Goal: Information Seeking & Learning: Learn about a topic

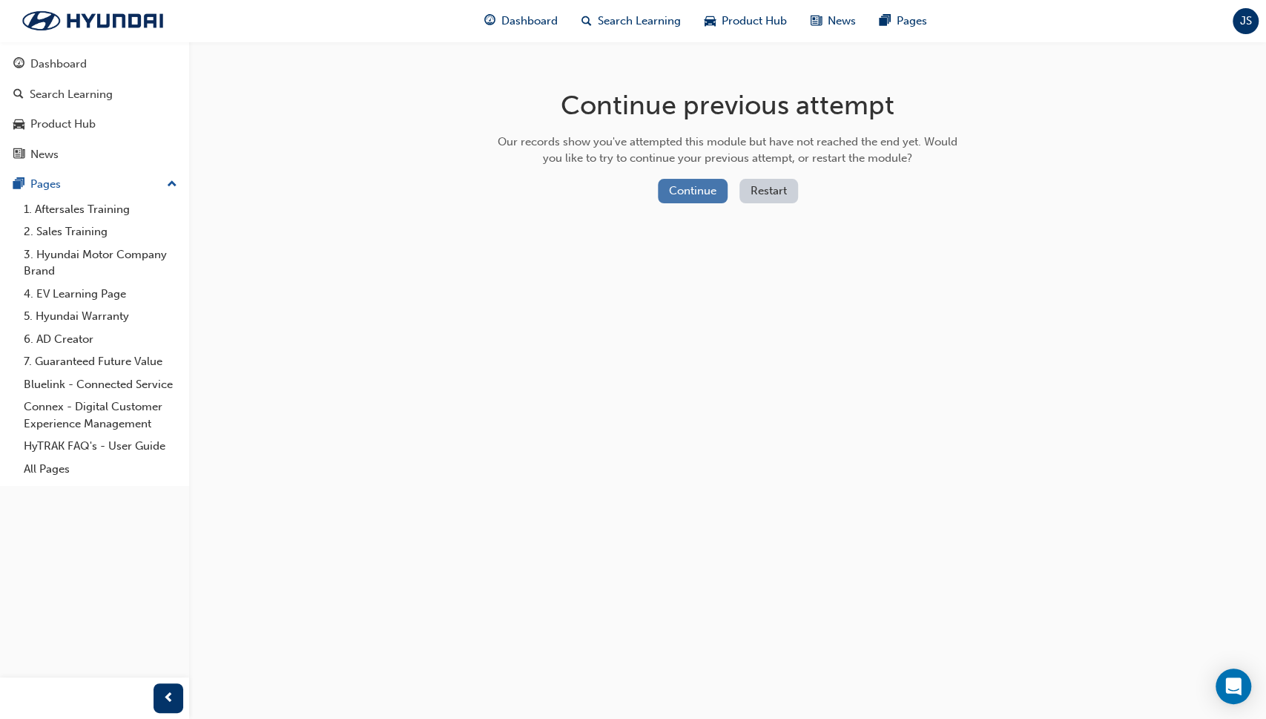
click at [684, 182] on button "Continue" at bounding box center [693, 191] width 70 height 24
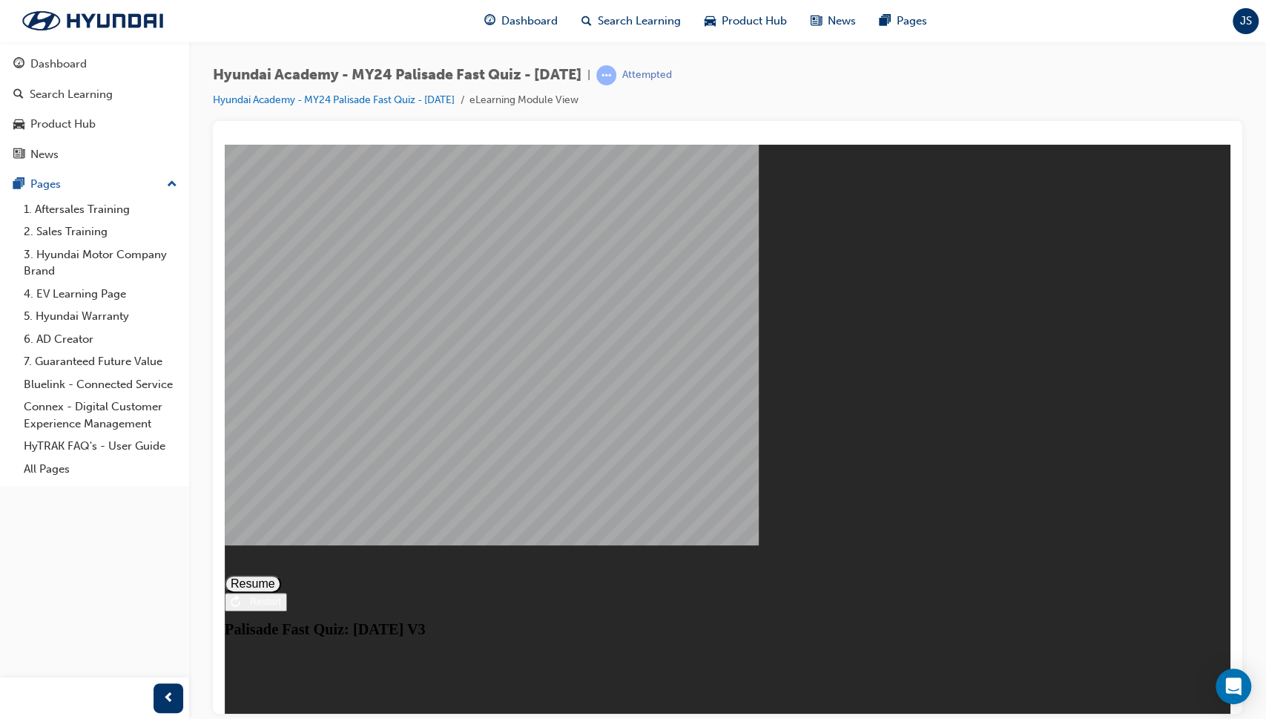
click at [281, 574] on button "Resume" at bounding box center [253, 583] width 56 height 18
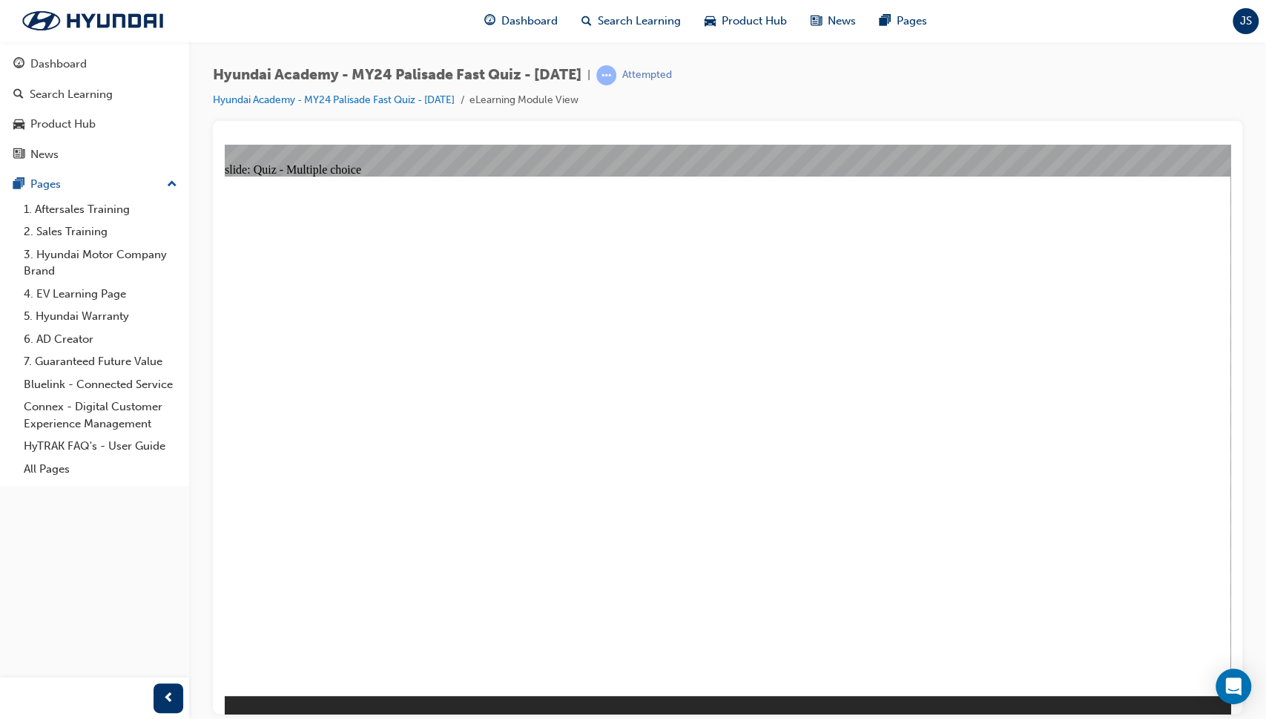
radio input "true"
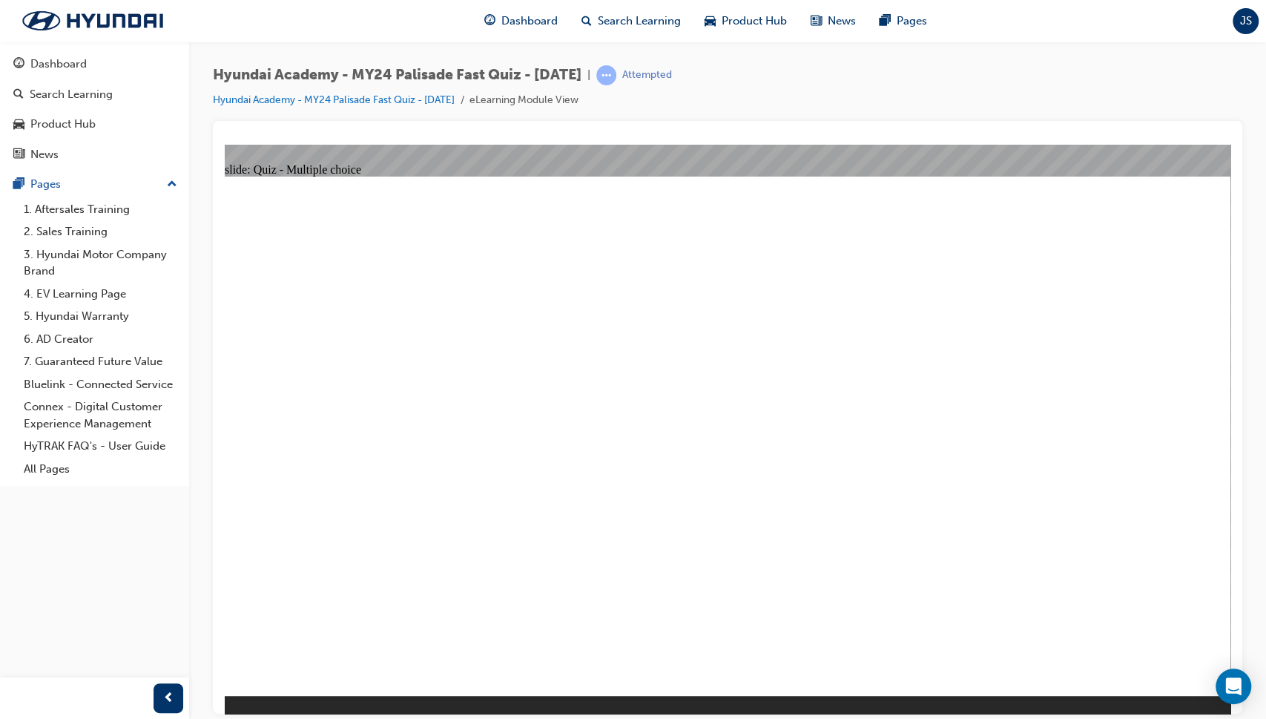
radio input "true"
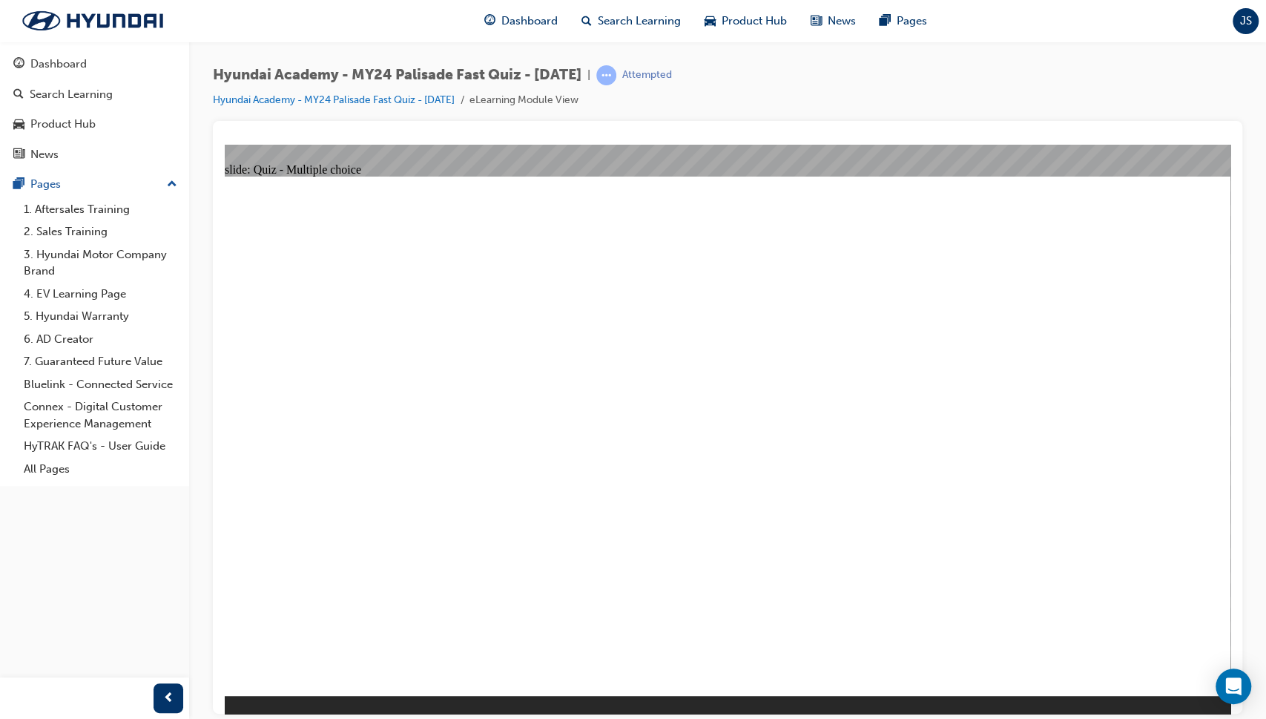
radio input "true"
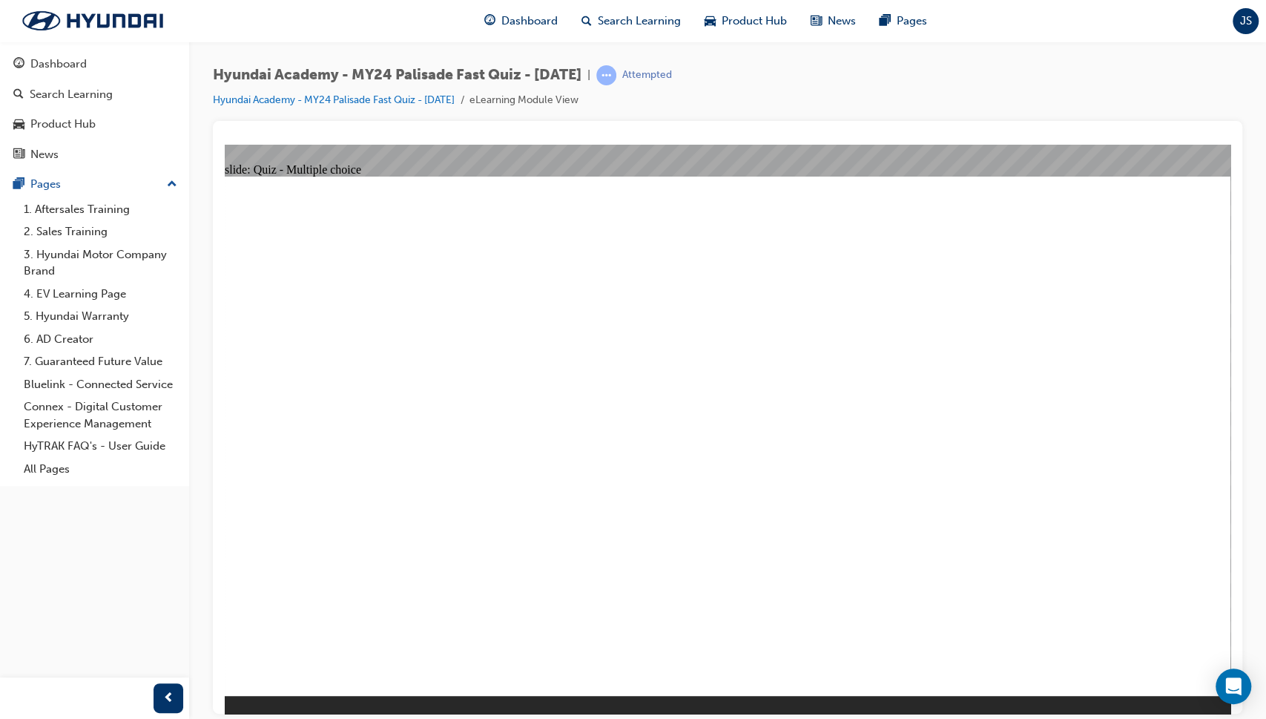
radio input "true"
radio input "false"
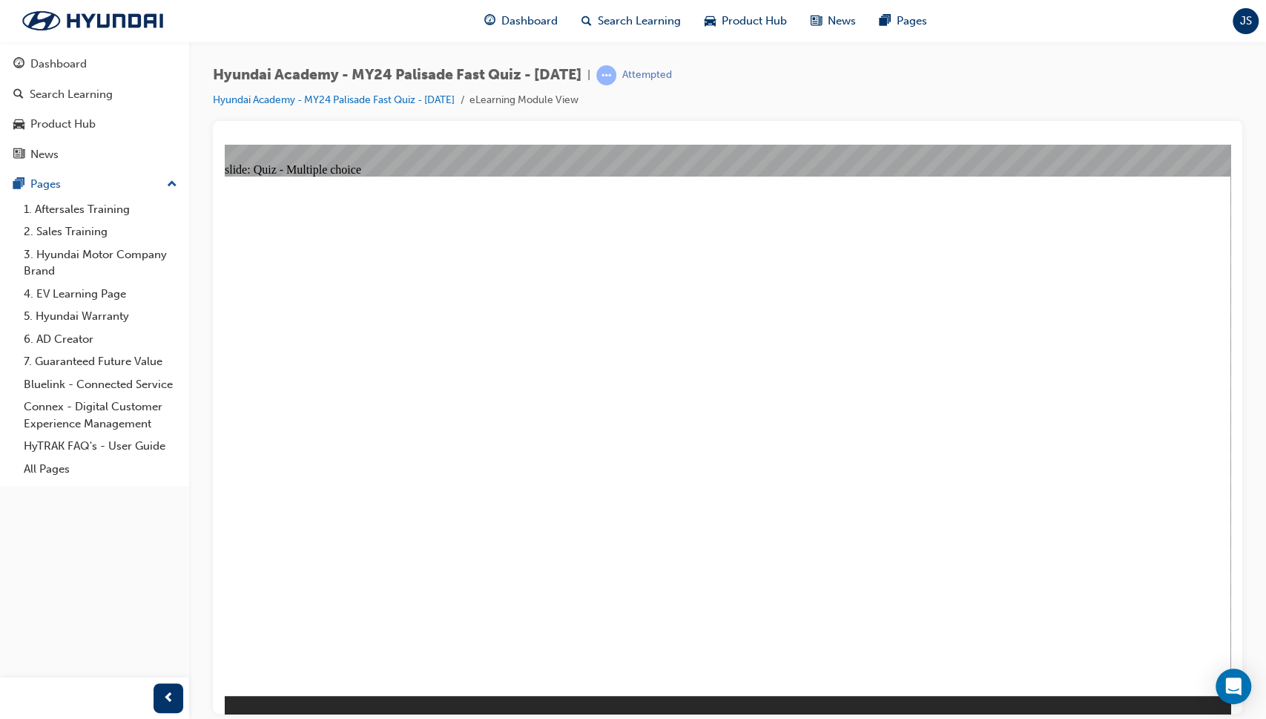
radio input "true"
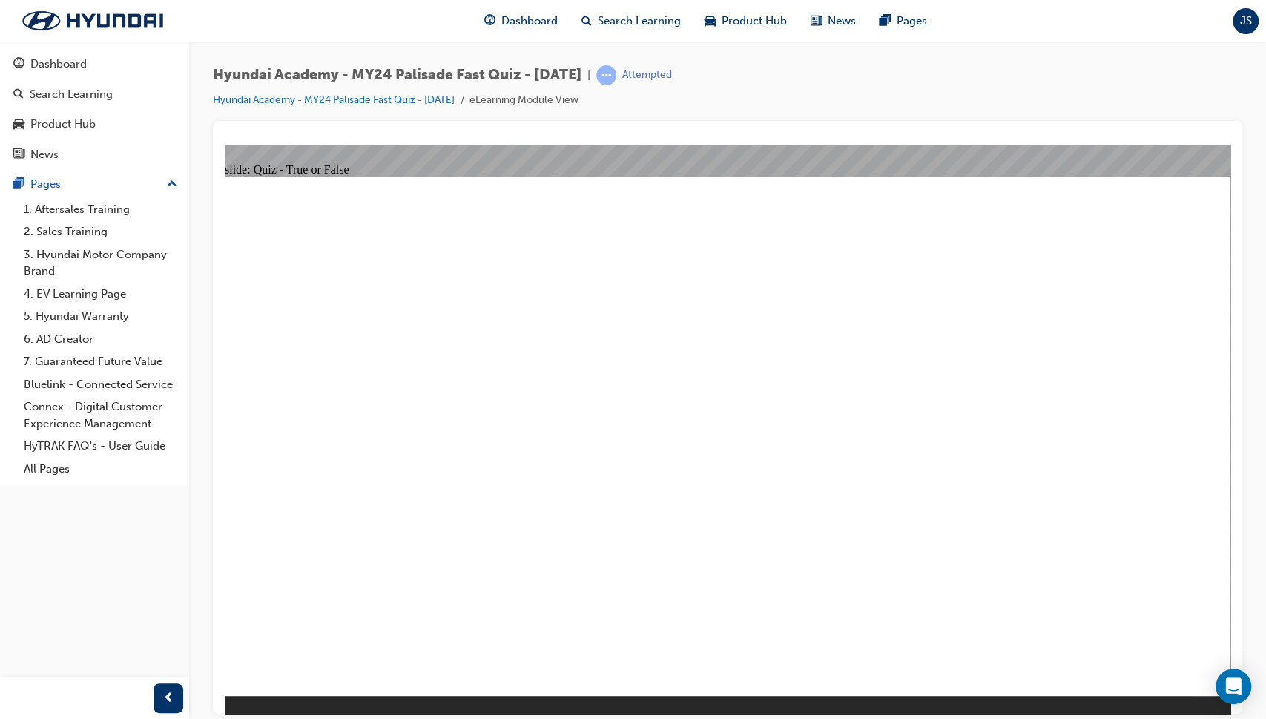
radio input "true"
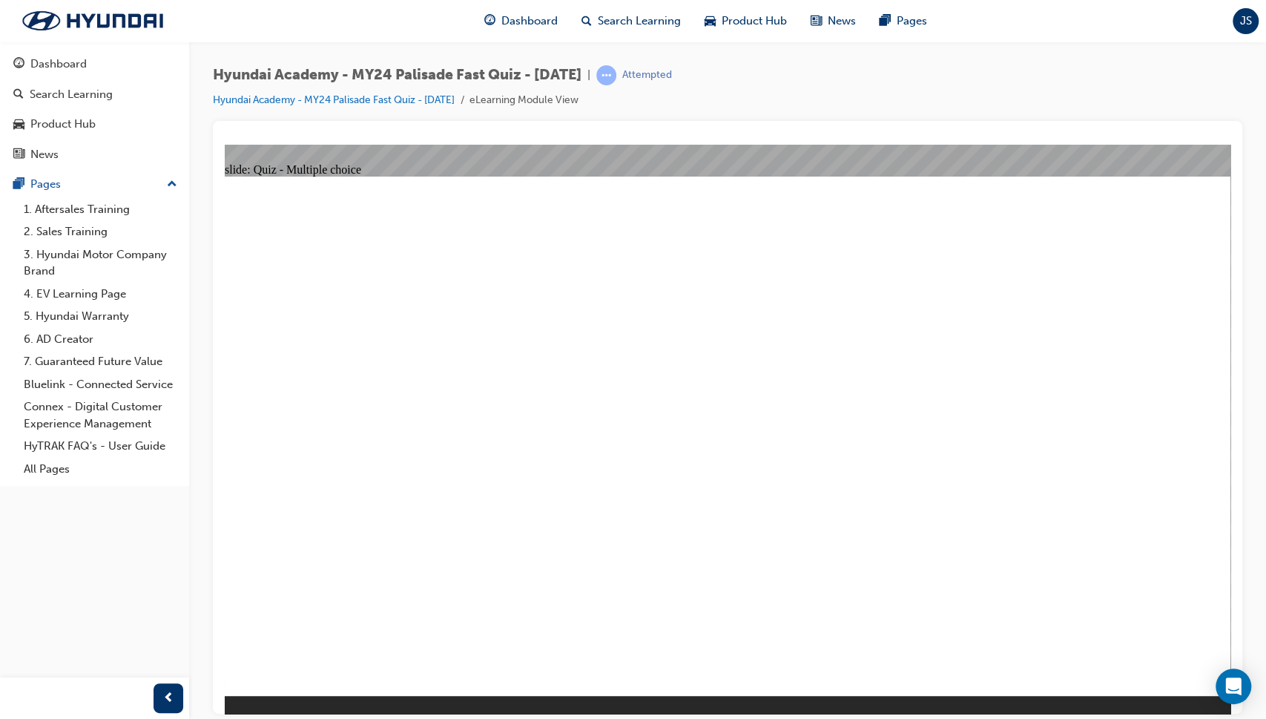
radio input "true"
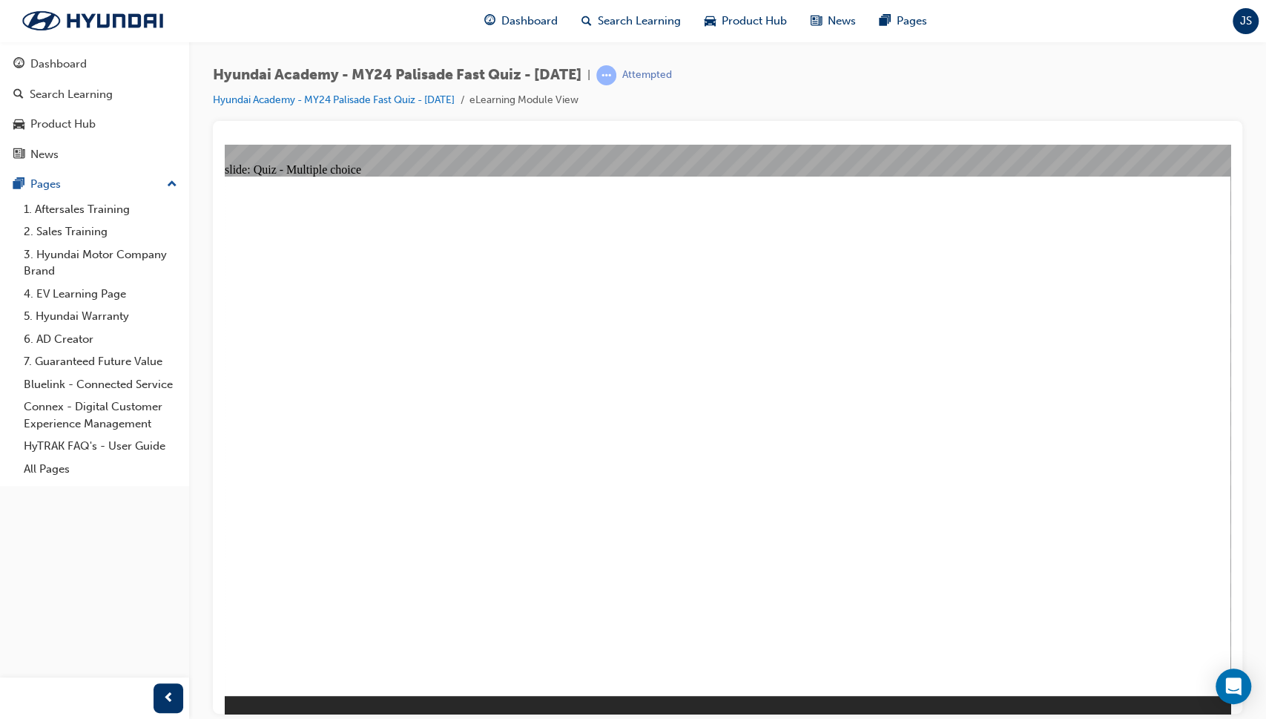
radio input "true"
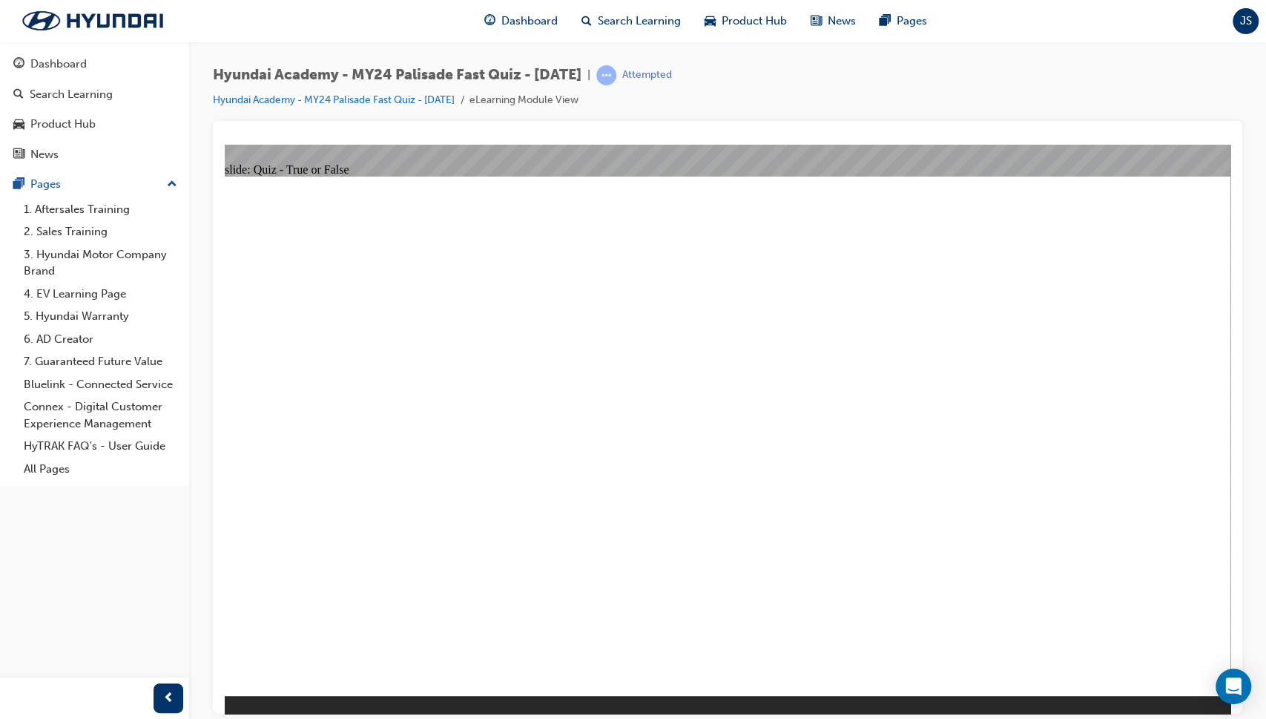
radio input "true"
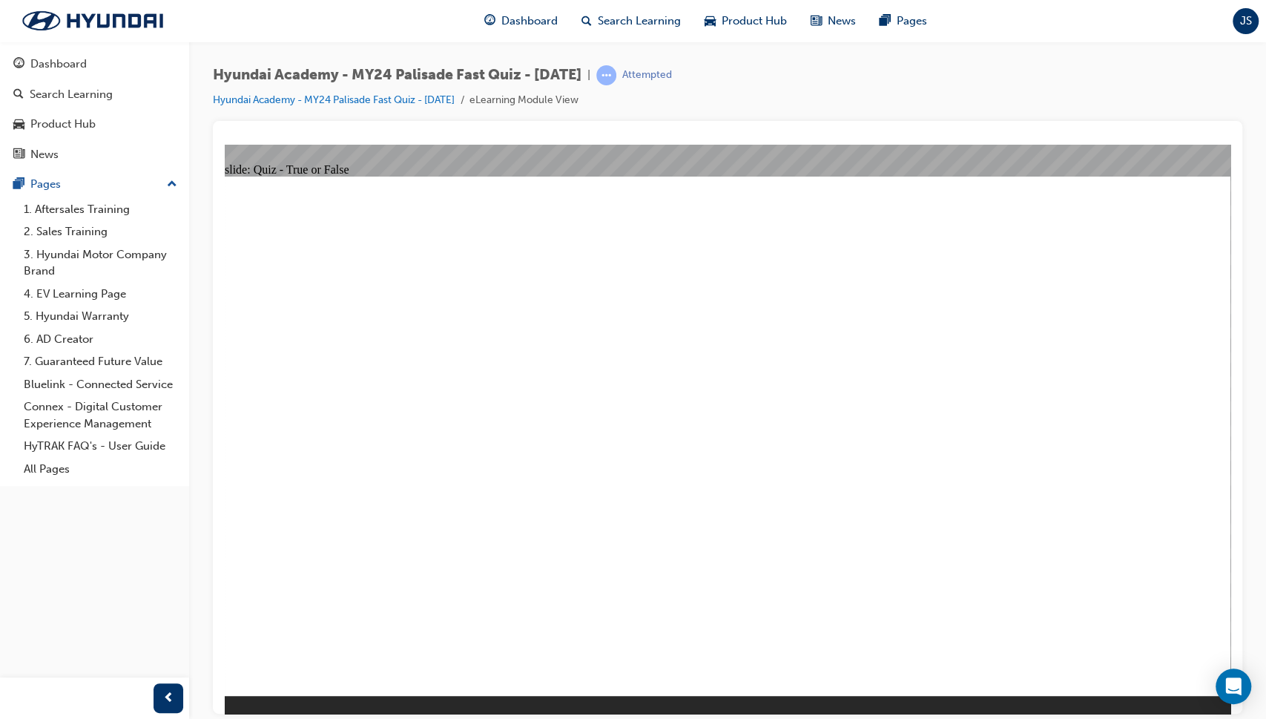
radio input "true"
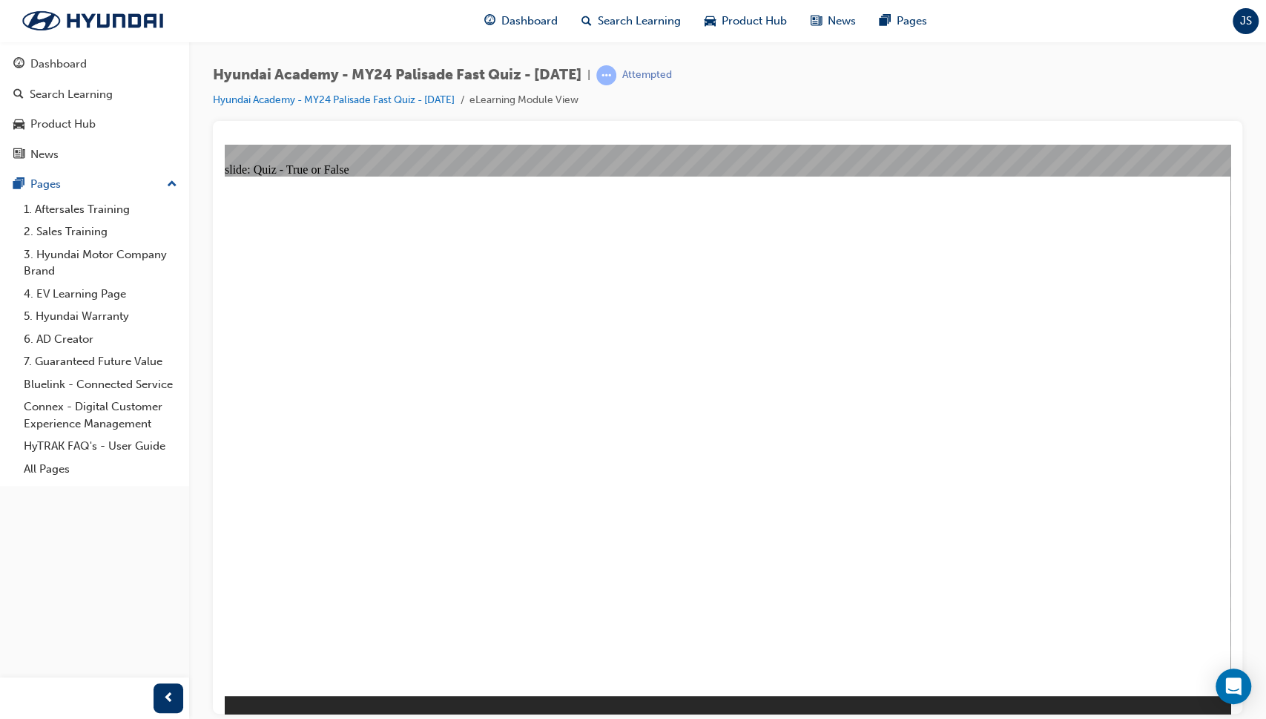
radio input "true"
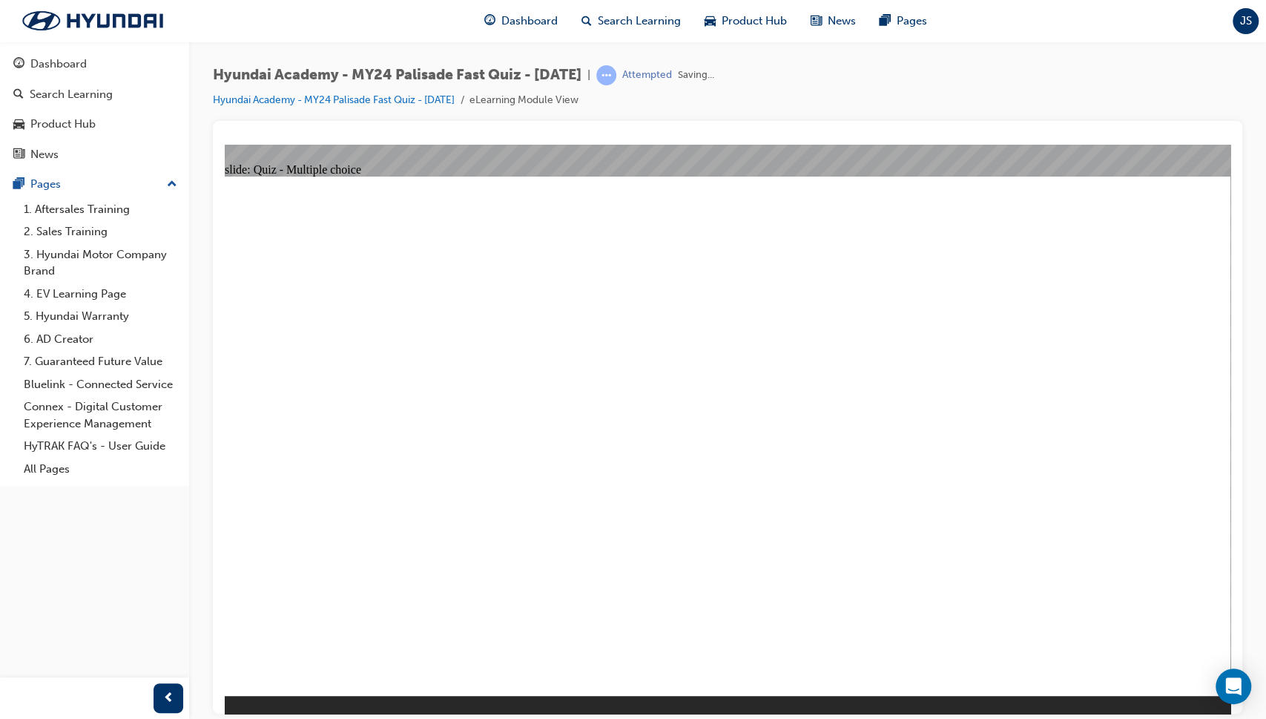
radio input "true"
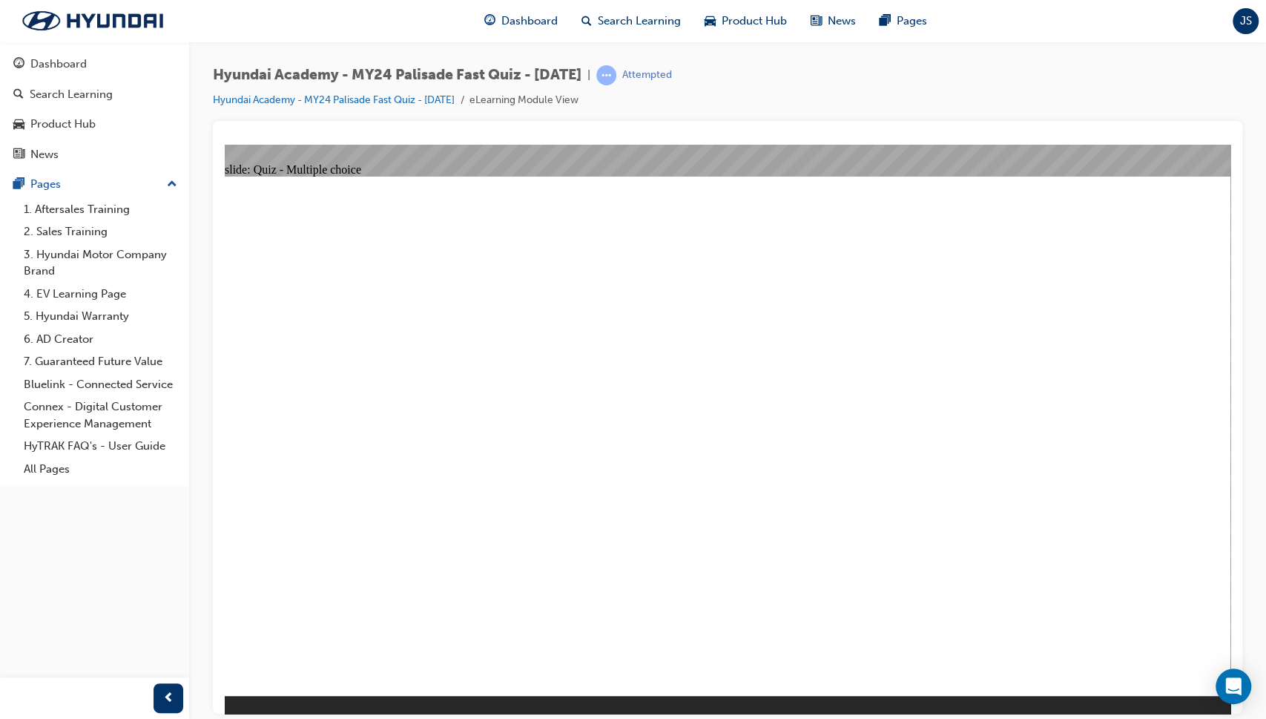
radio input "true"
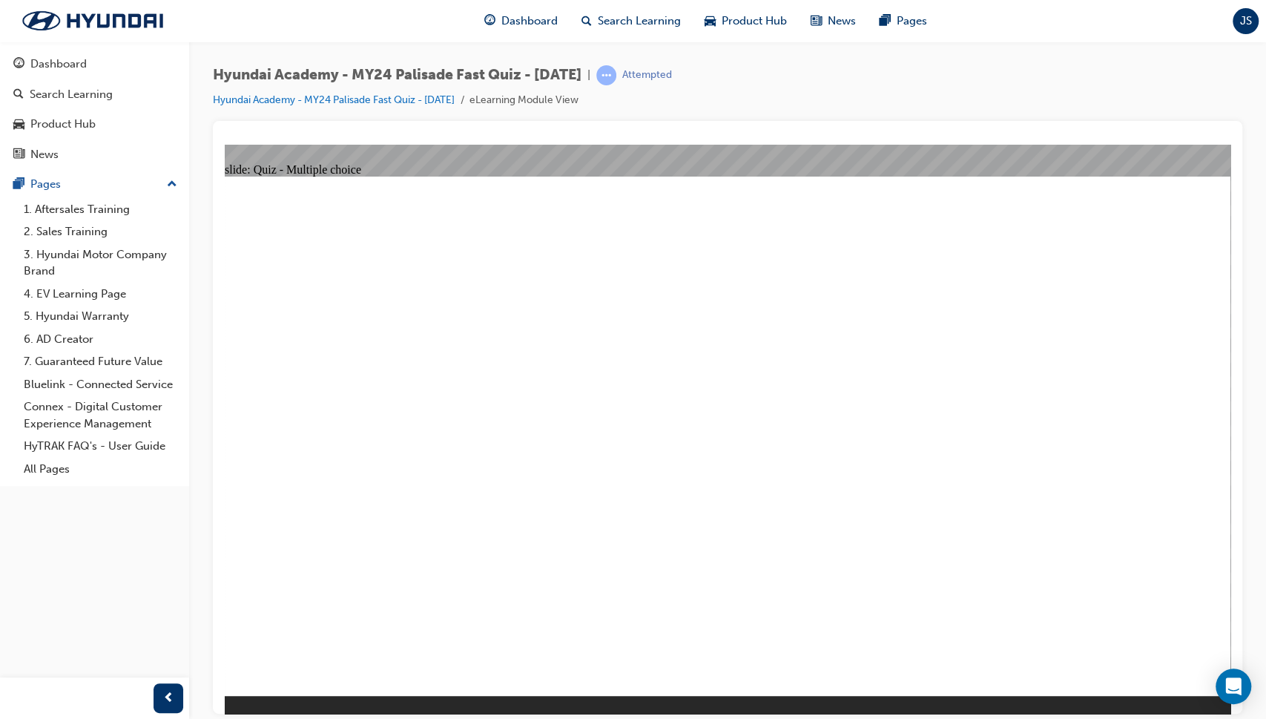
radio input "true"
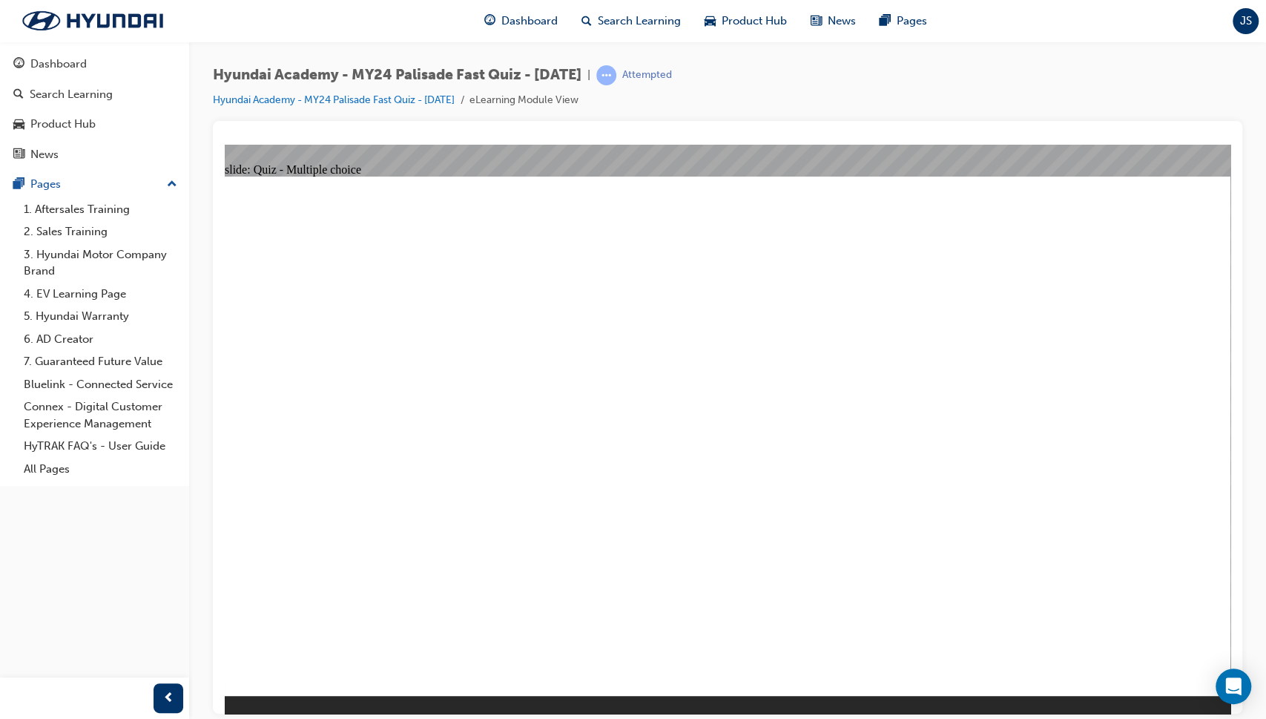
radio input "true"
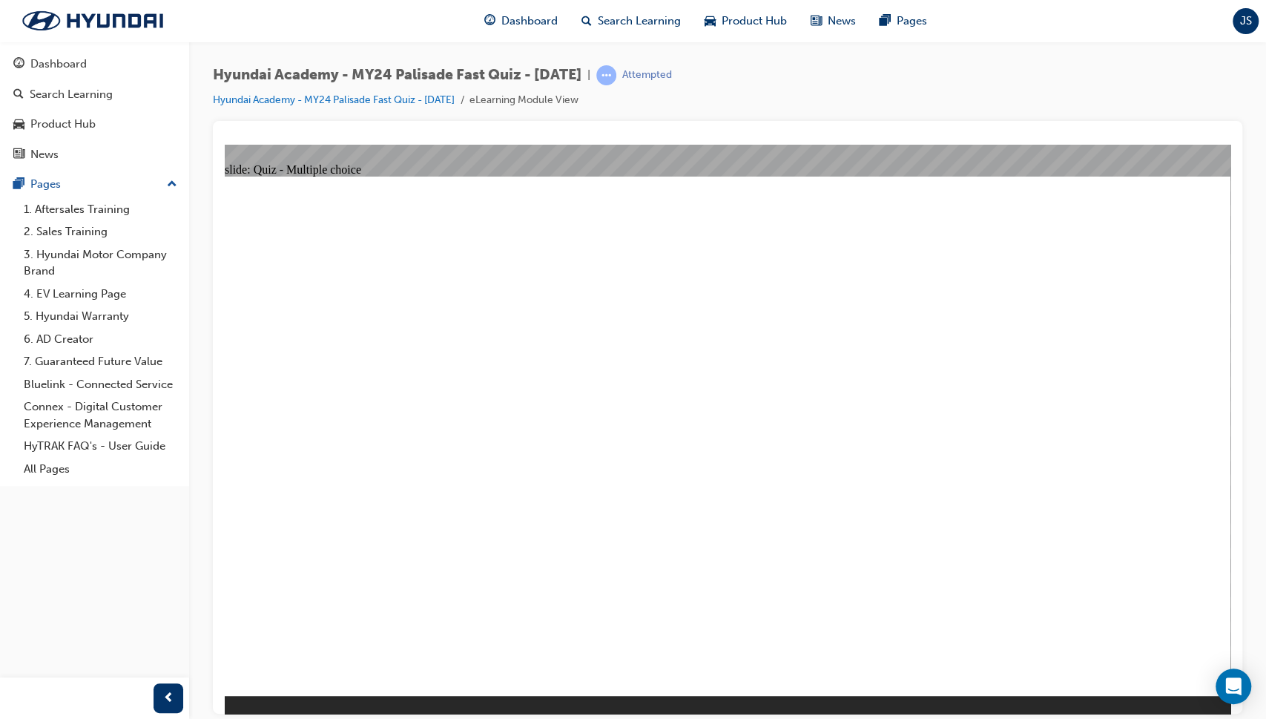
radio input "true"
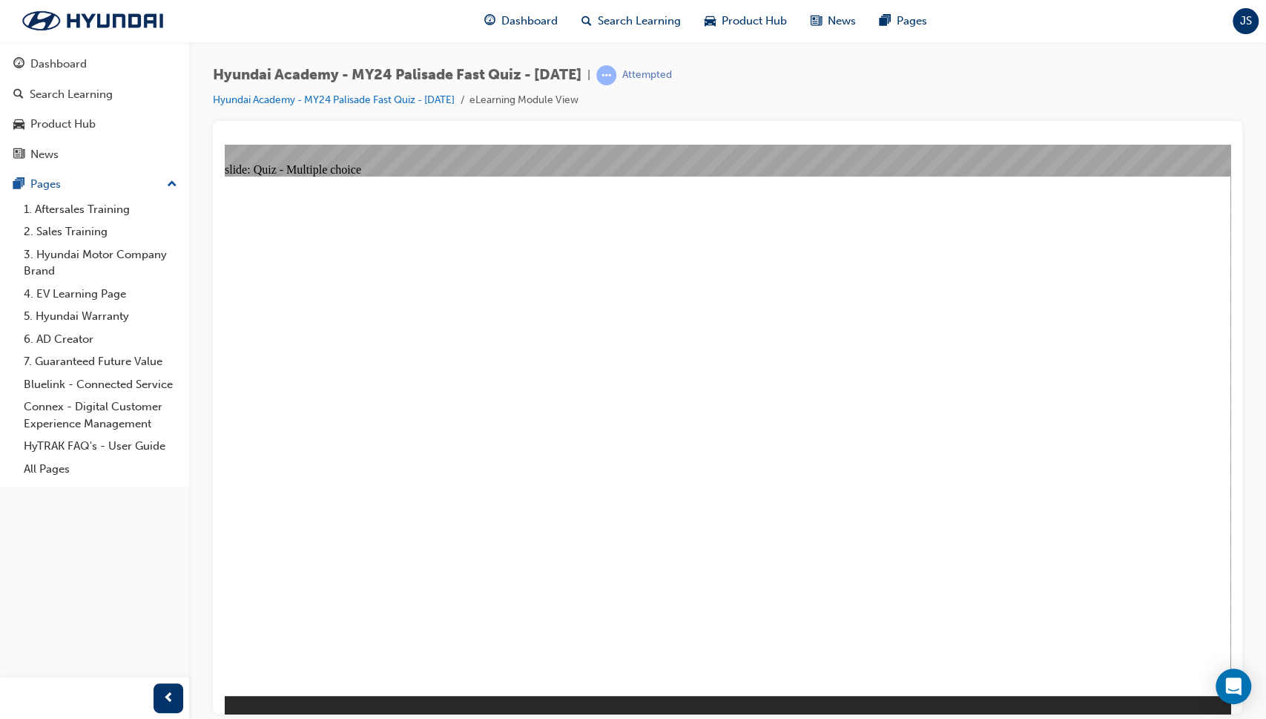
radio input "true"
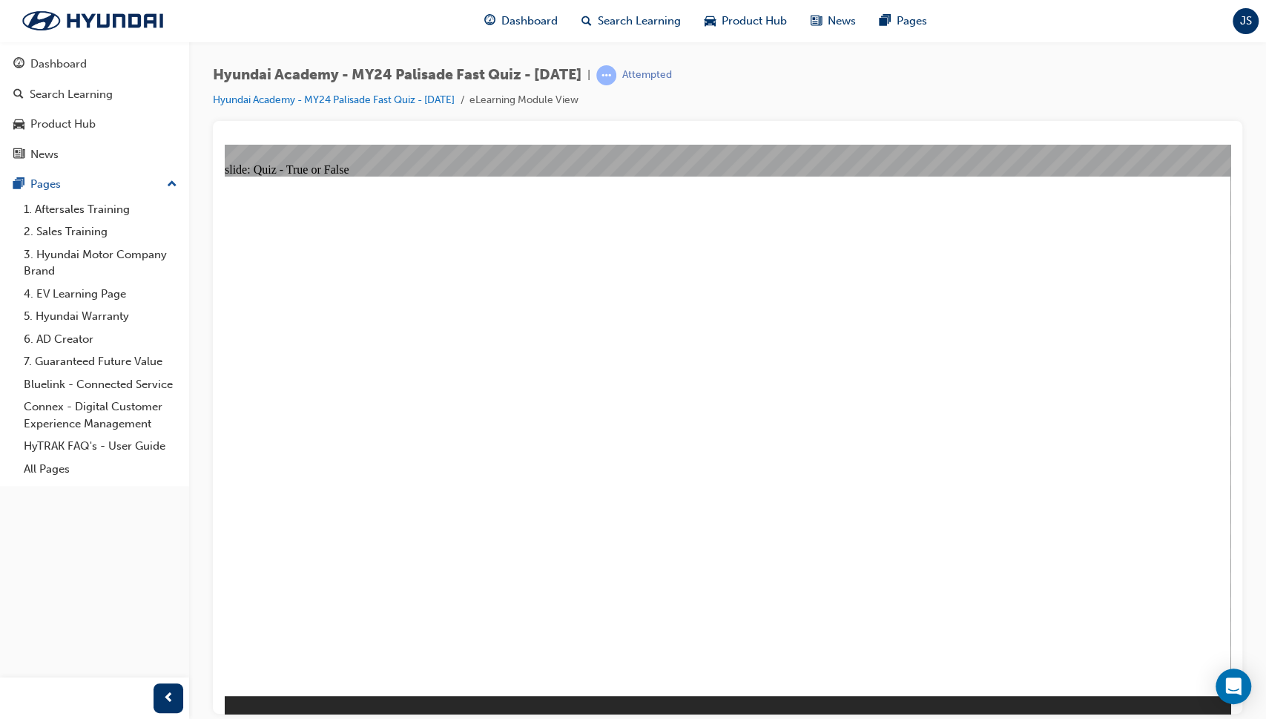
radio input "true"
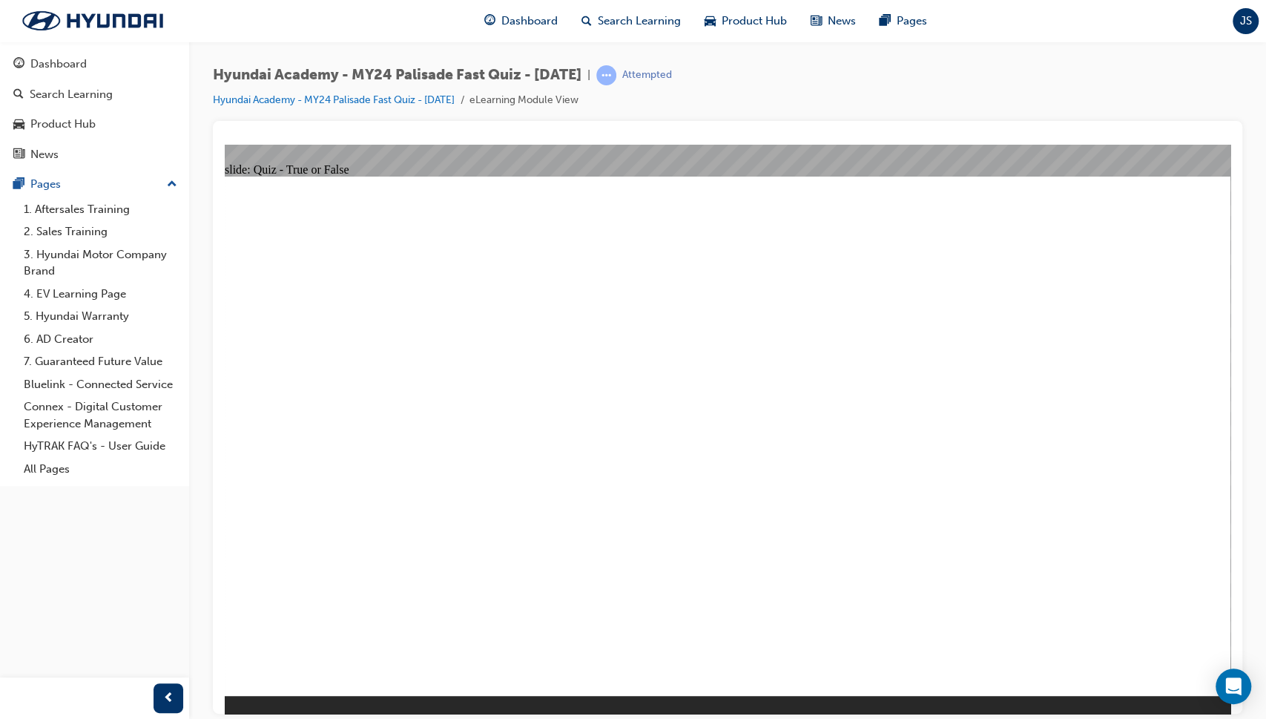
radio input "true"
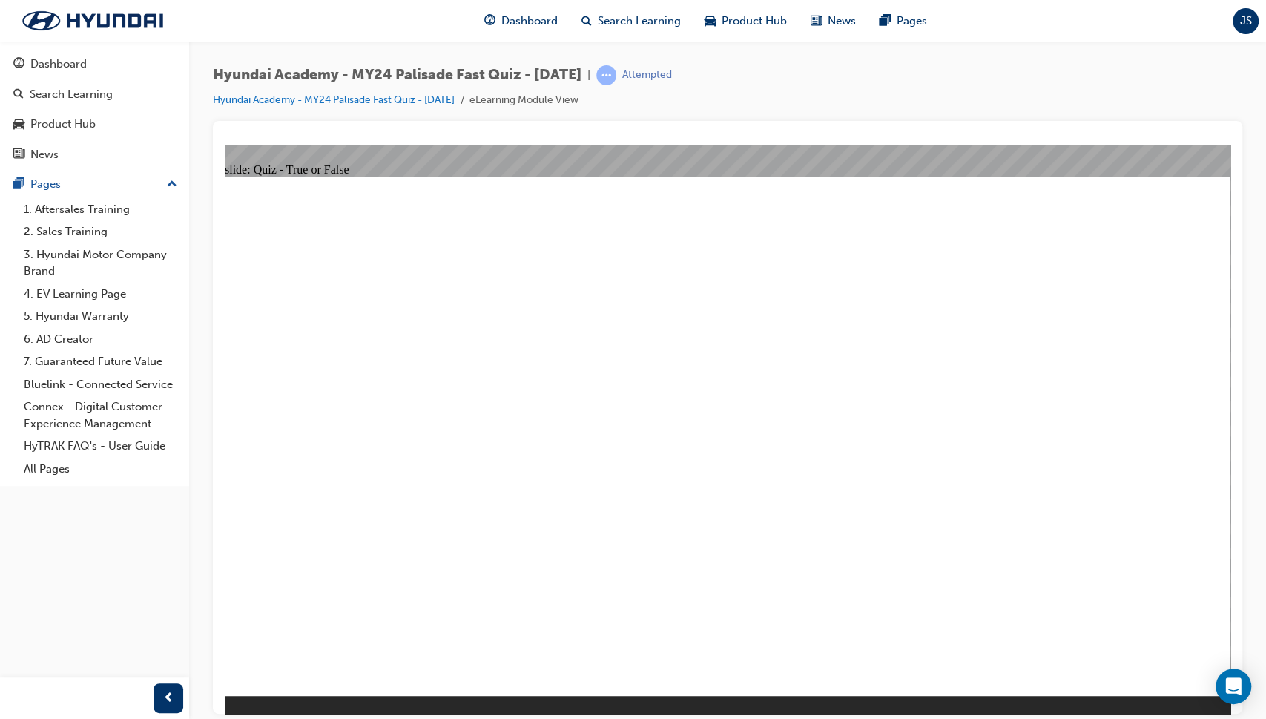
radio input "false"
radio input "true"
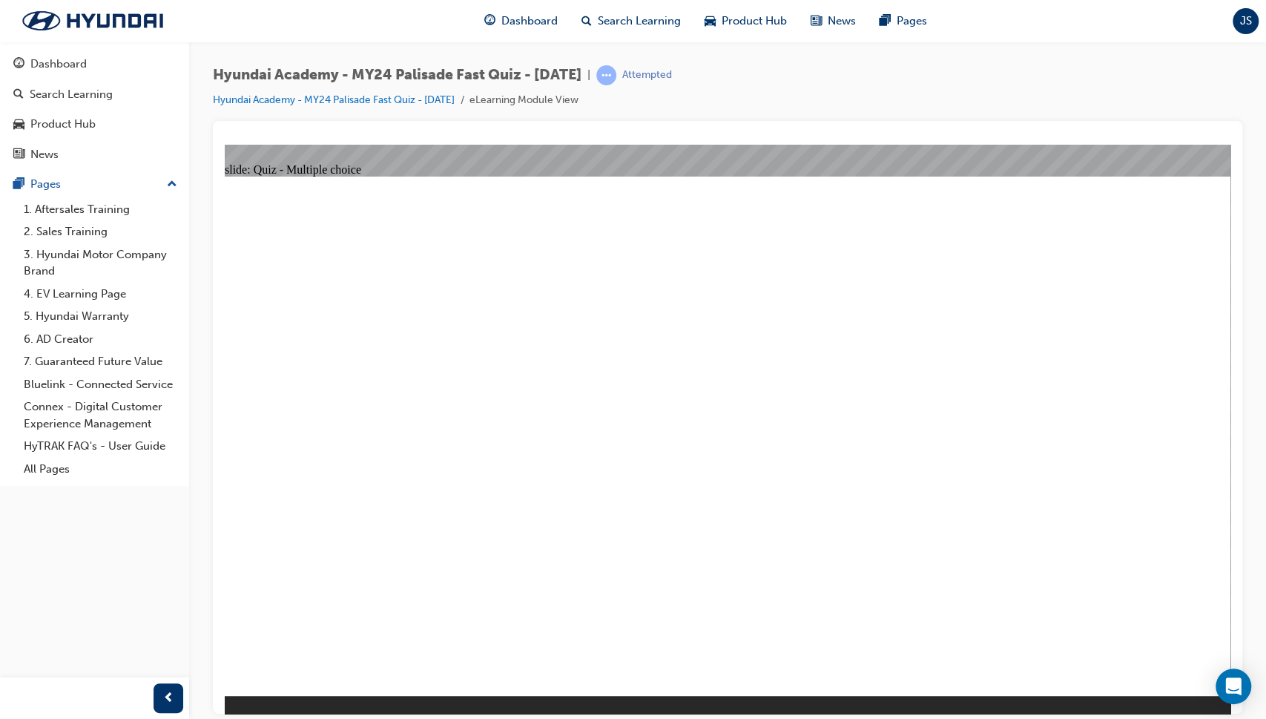
radio input "true"
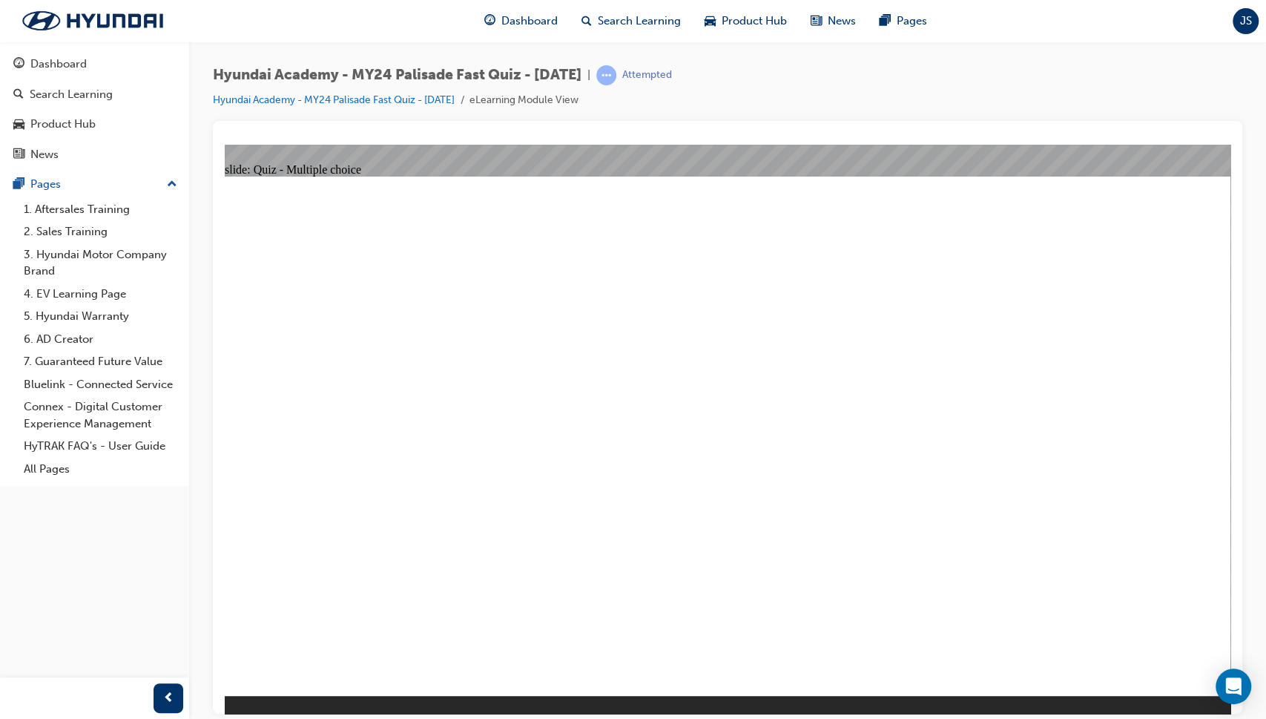
radio input "true"
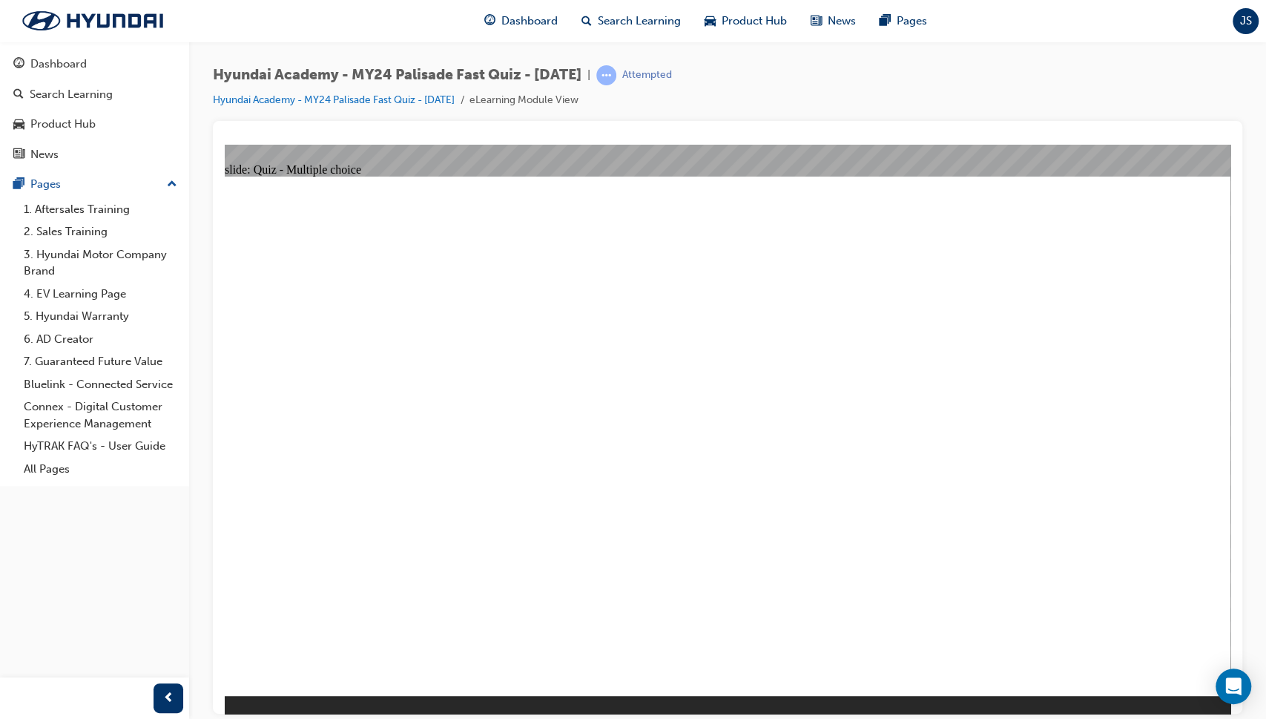
radio input "true"
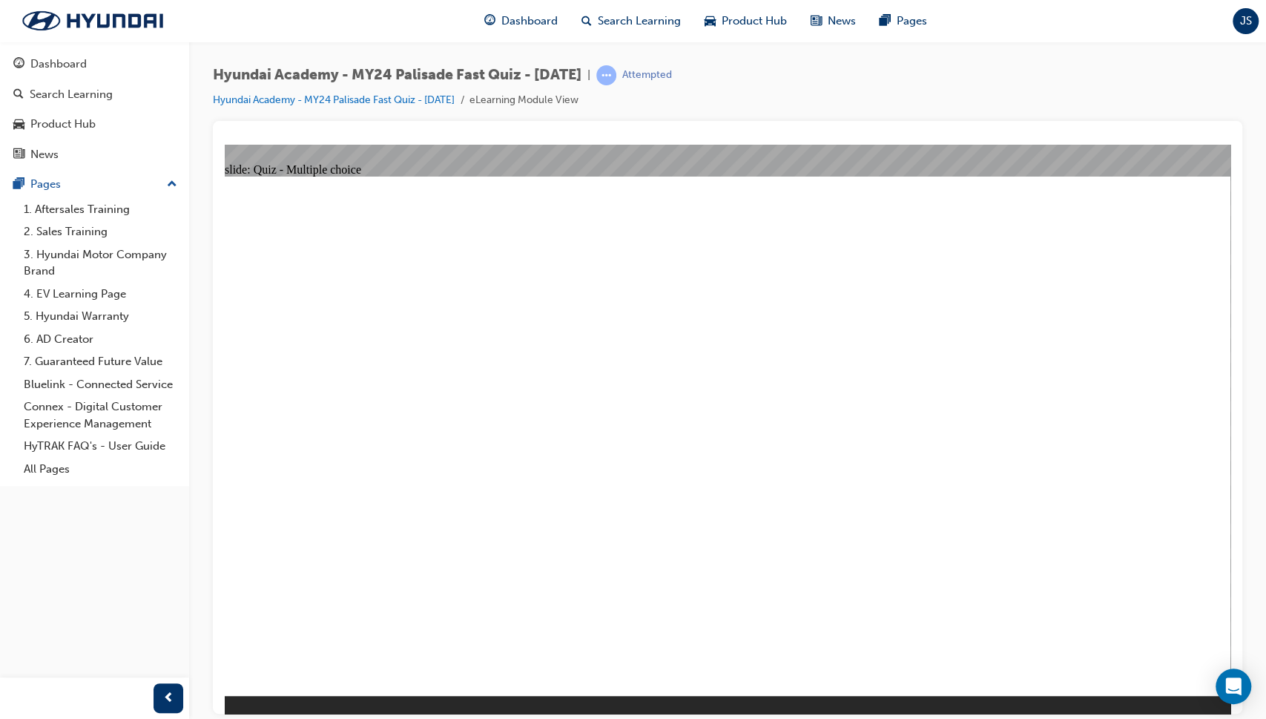
radio input "true"
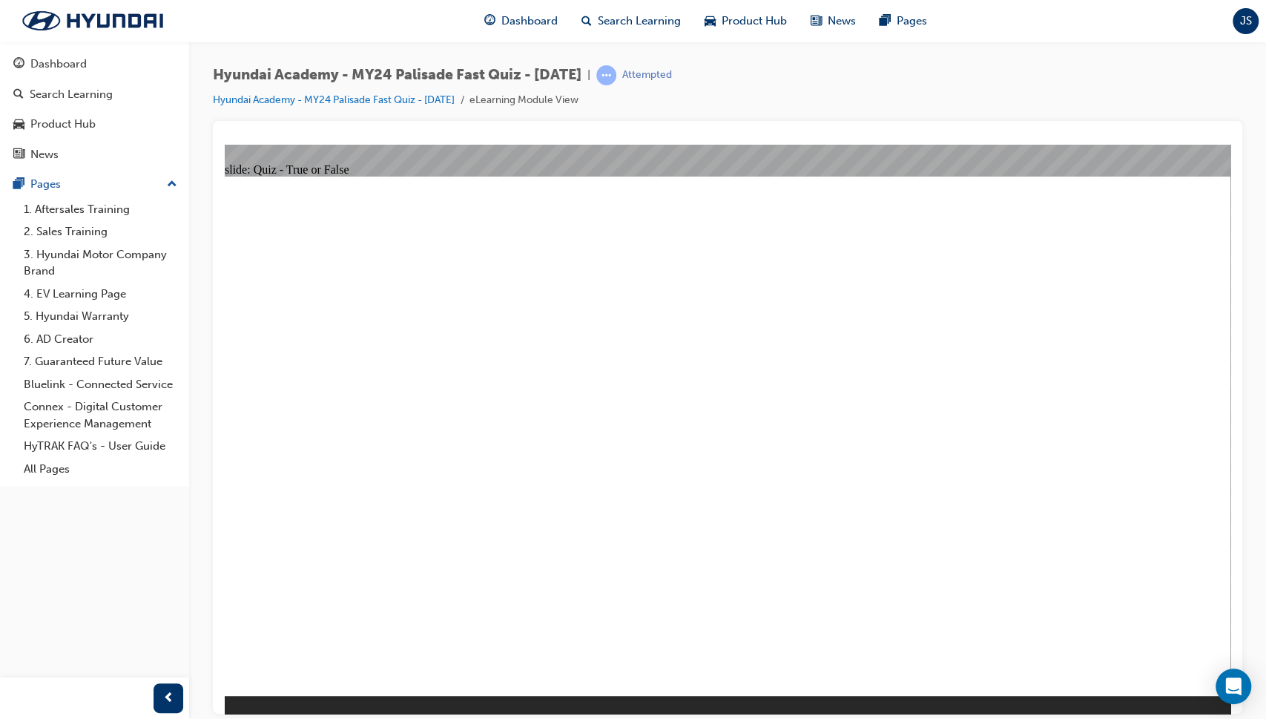
radio input "false"
radio input "true"
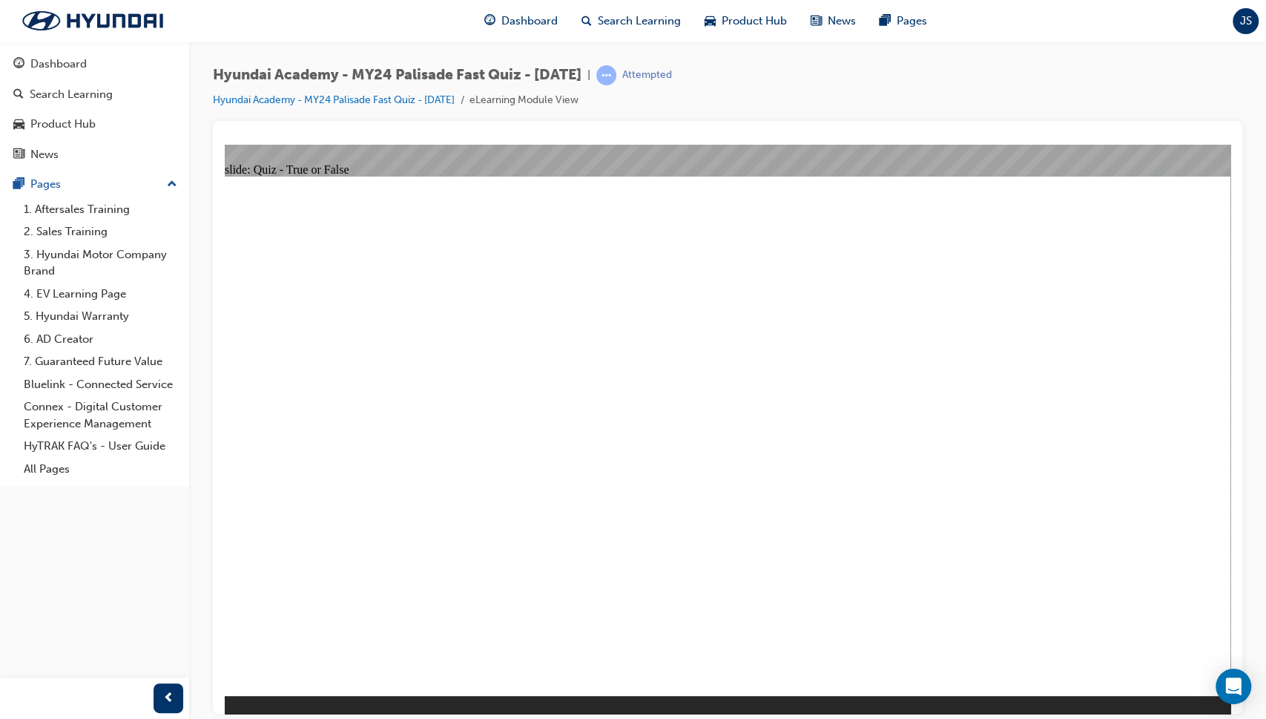
radio input "true"
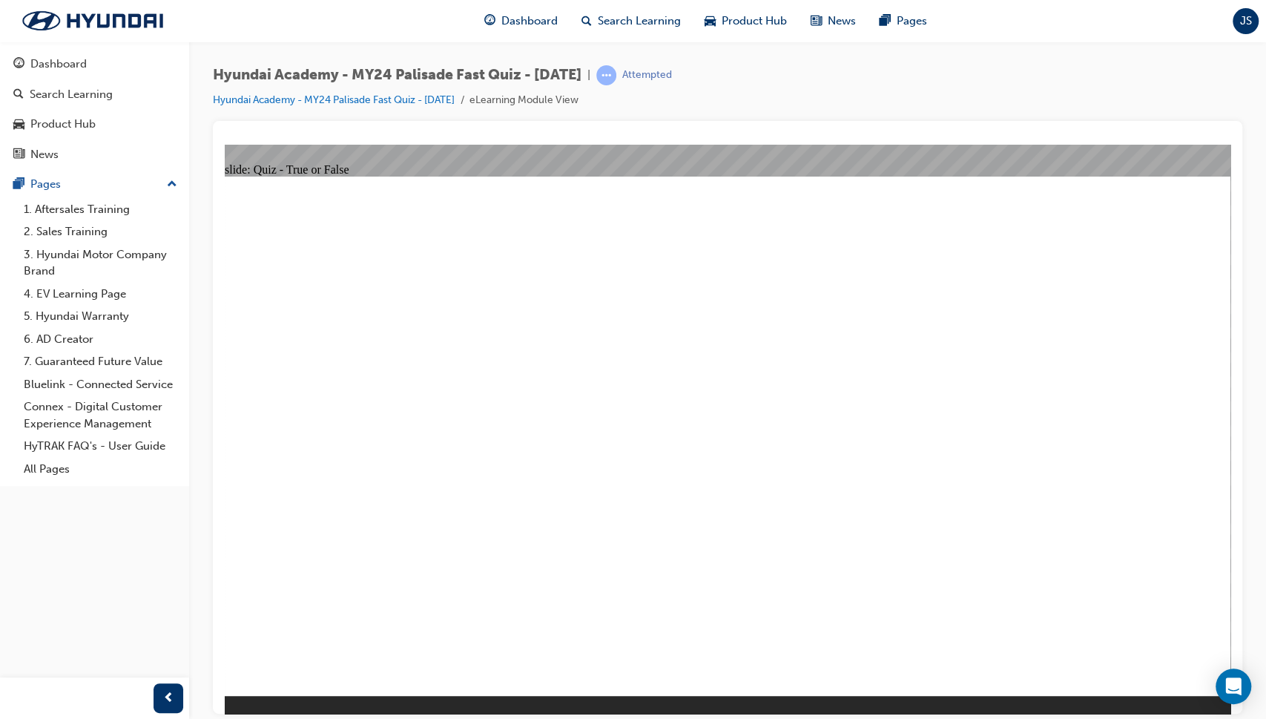
radio input "true"
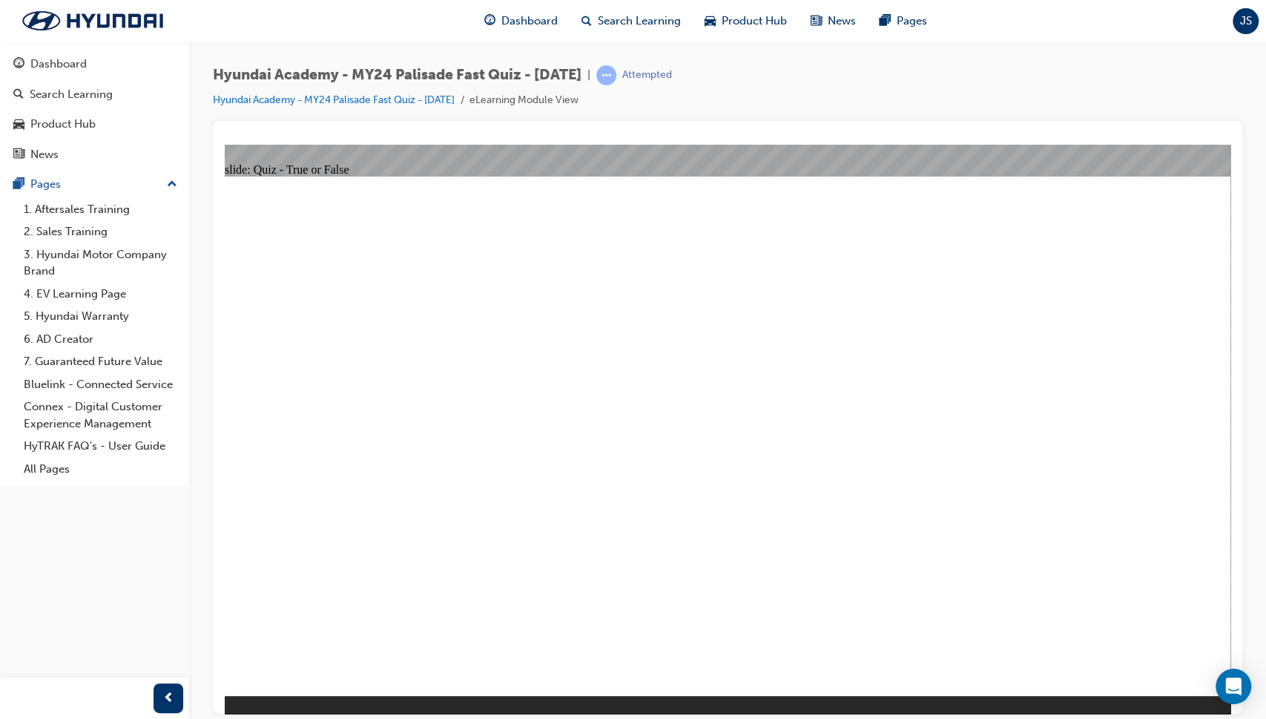
radio input "true"
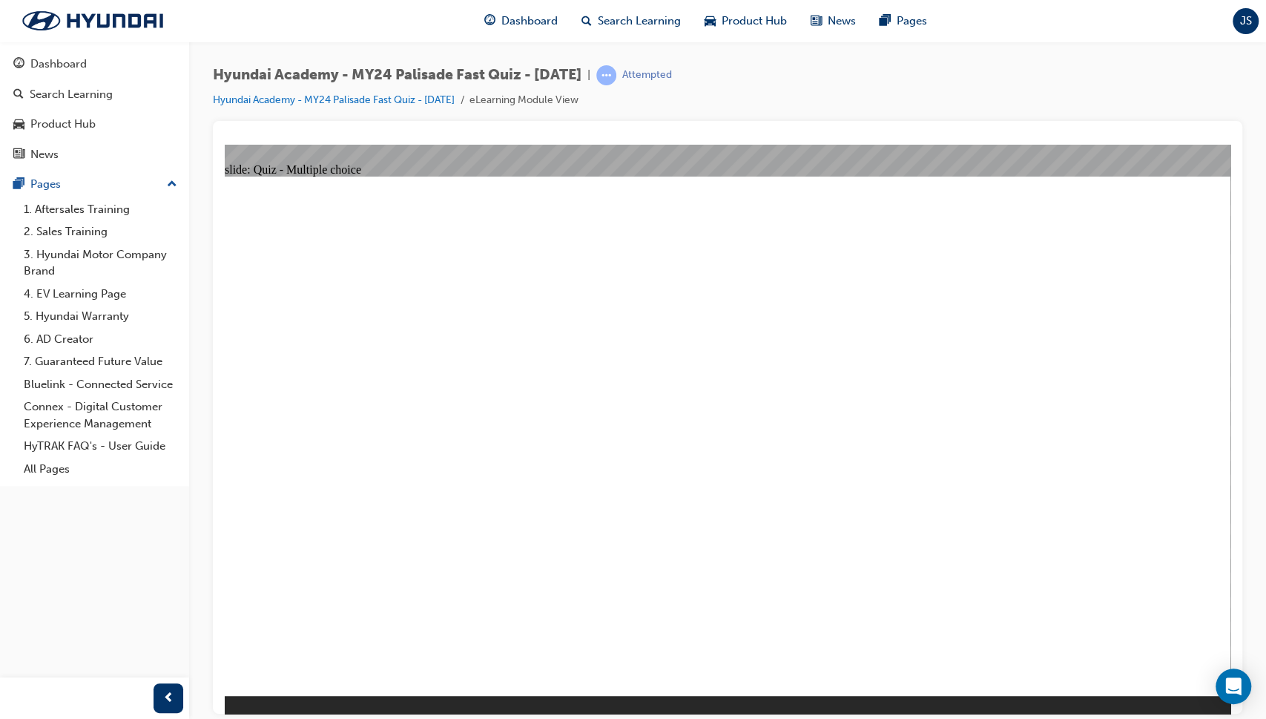
radio input "true"
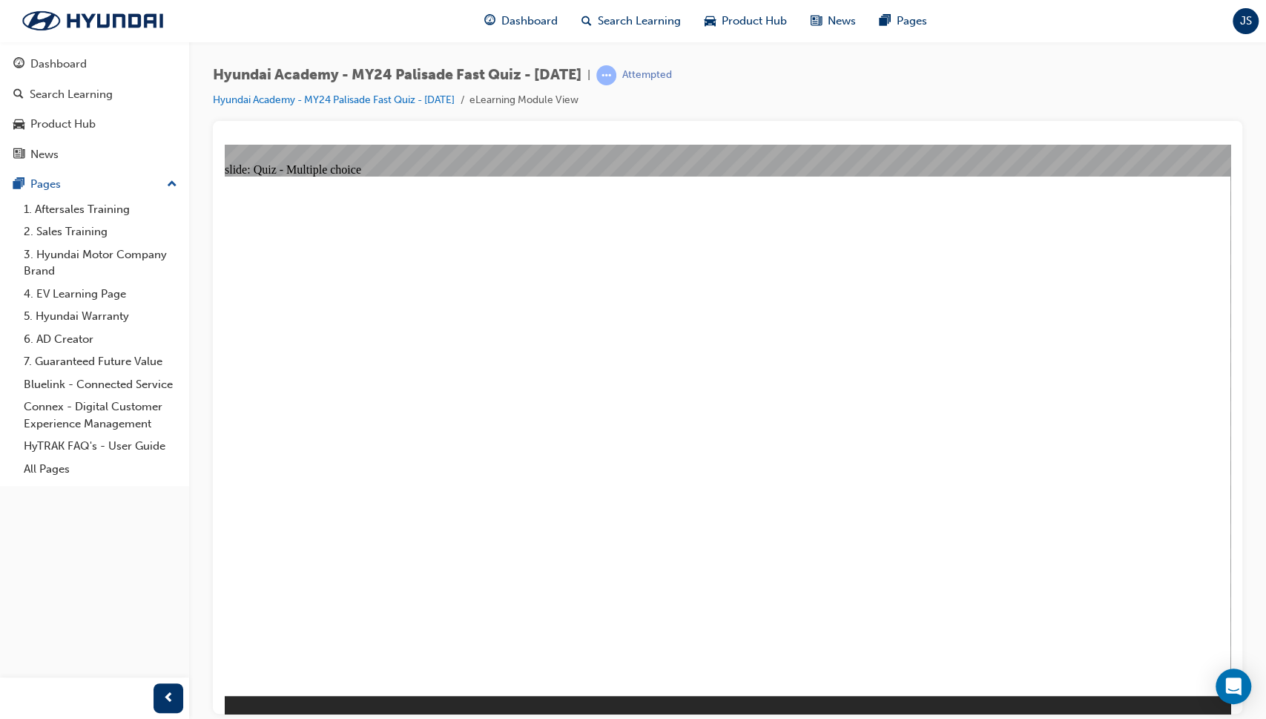
radio input "true"
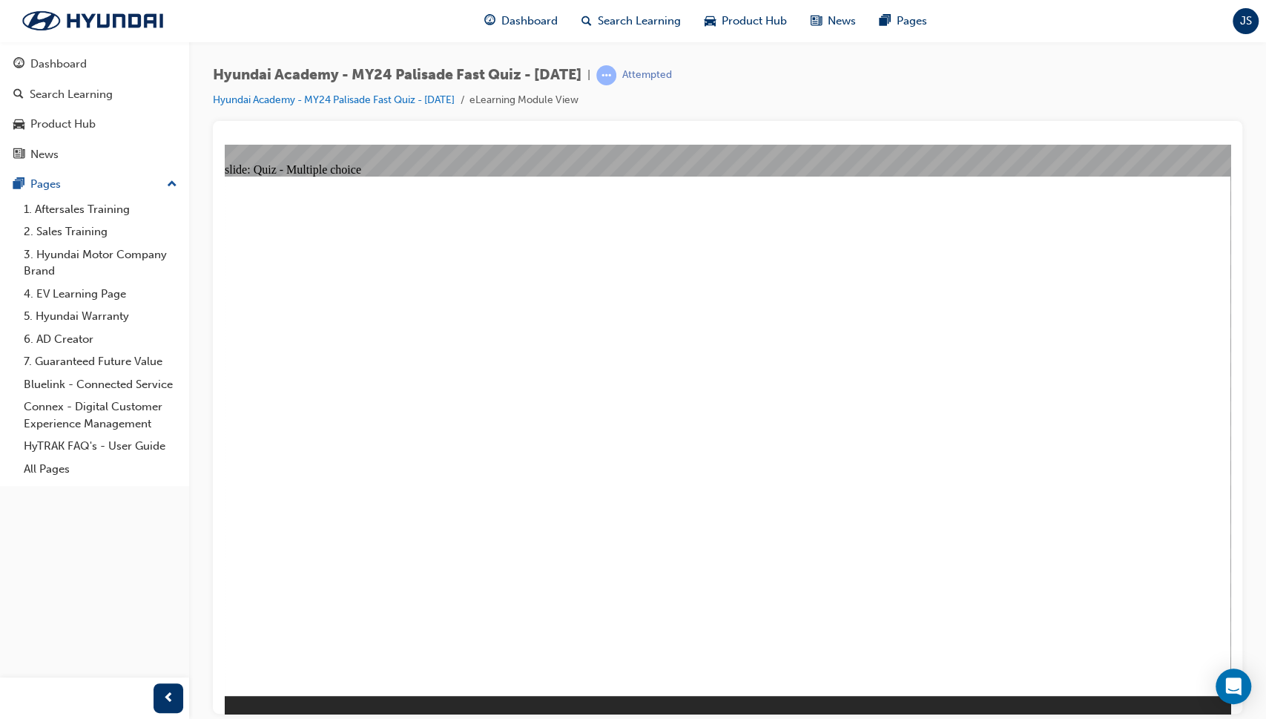
radio input "true"
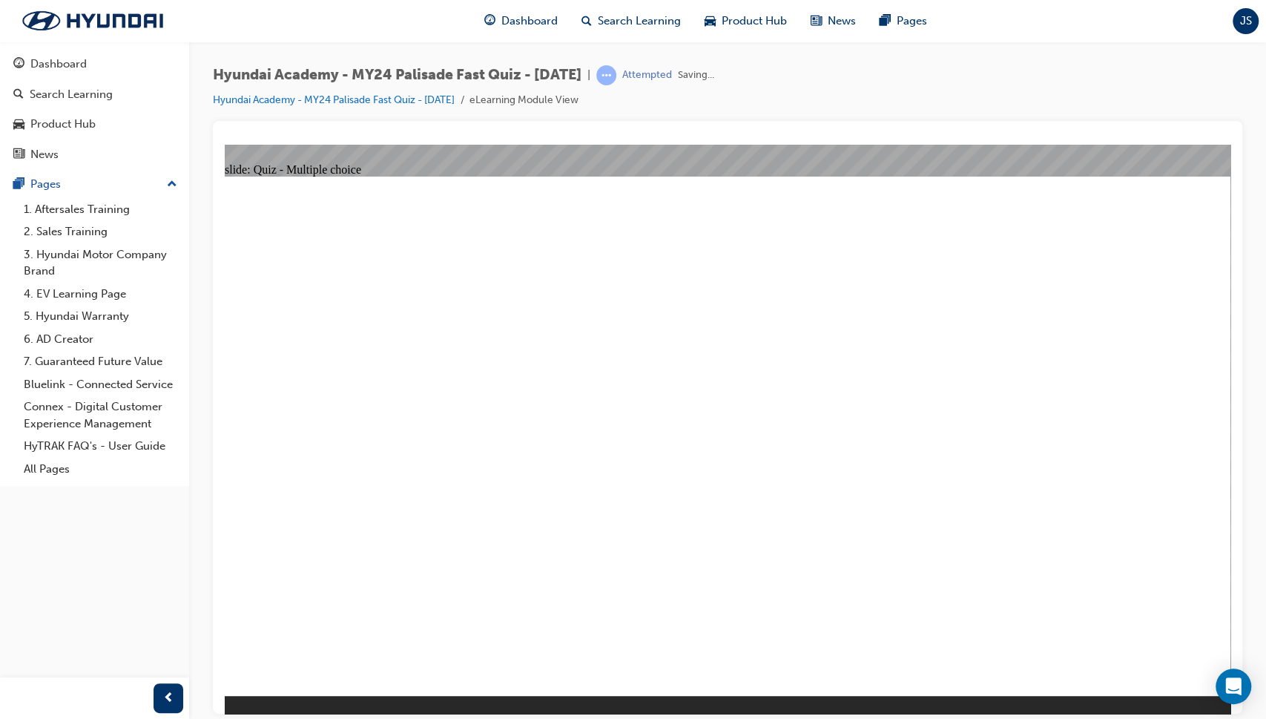
radio input "true"
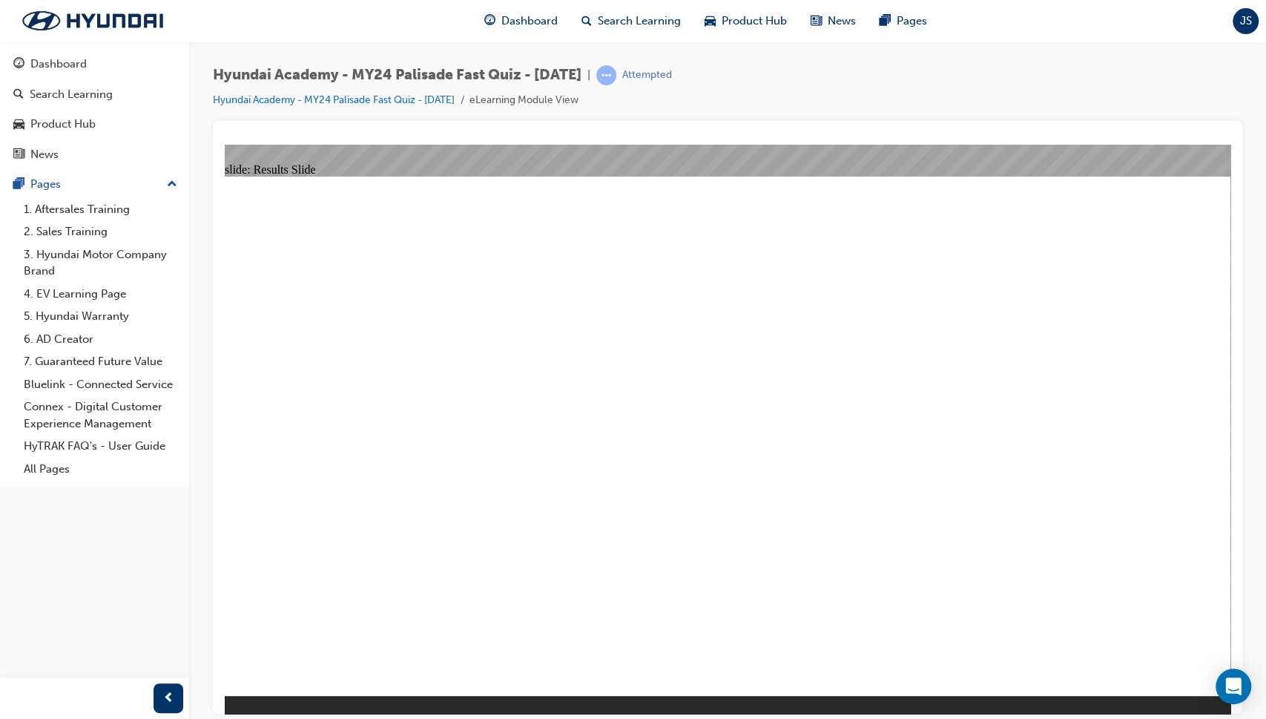
radio input "true"
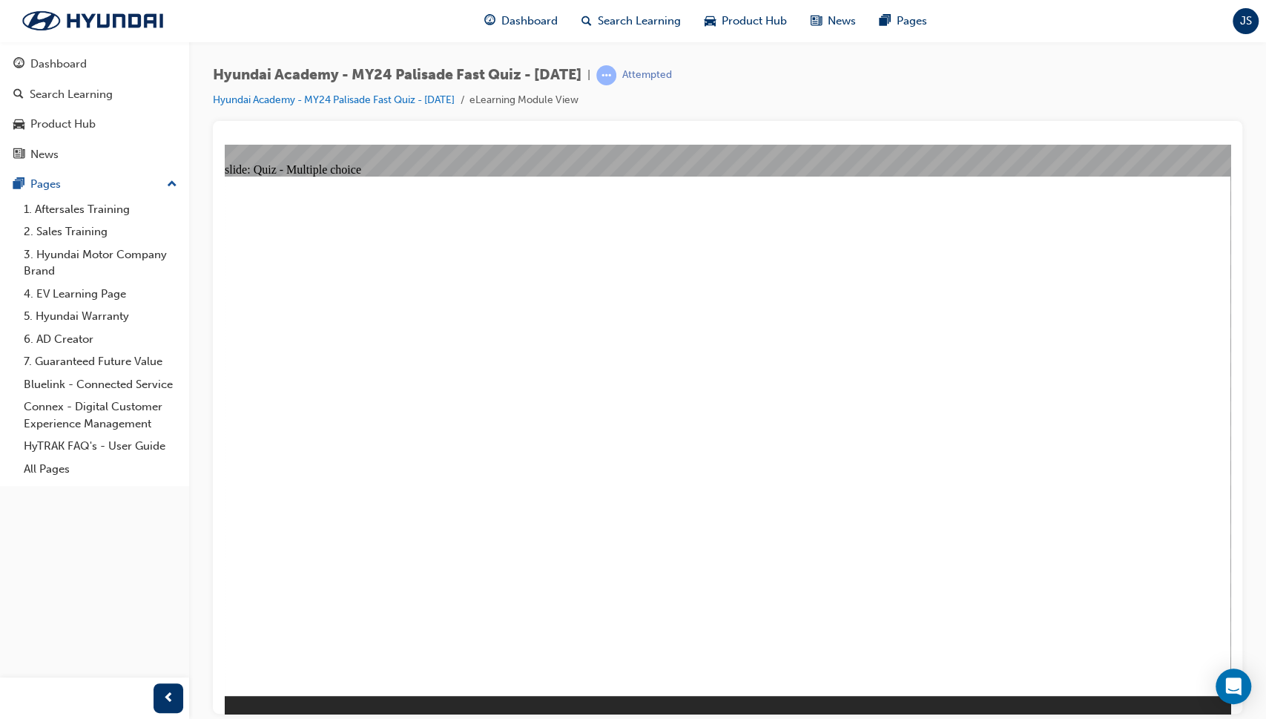
radio input "true"
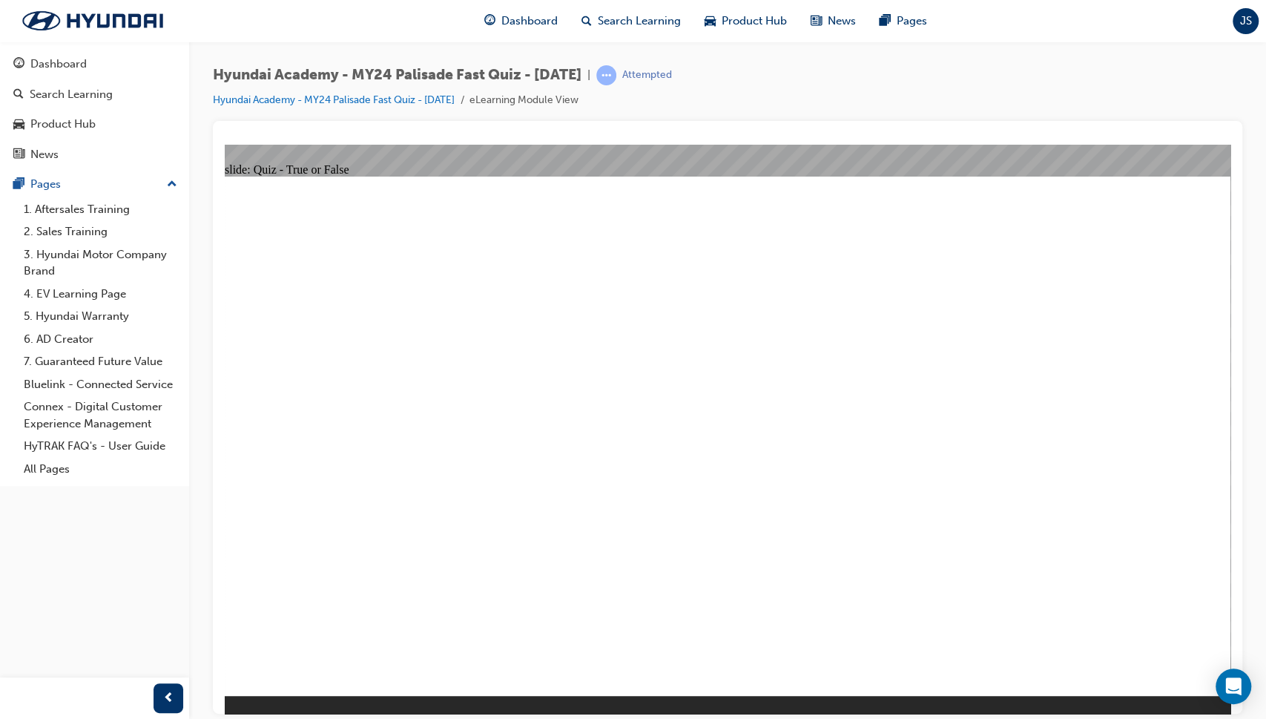
radio input "true"
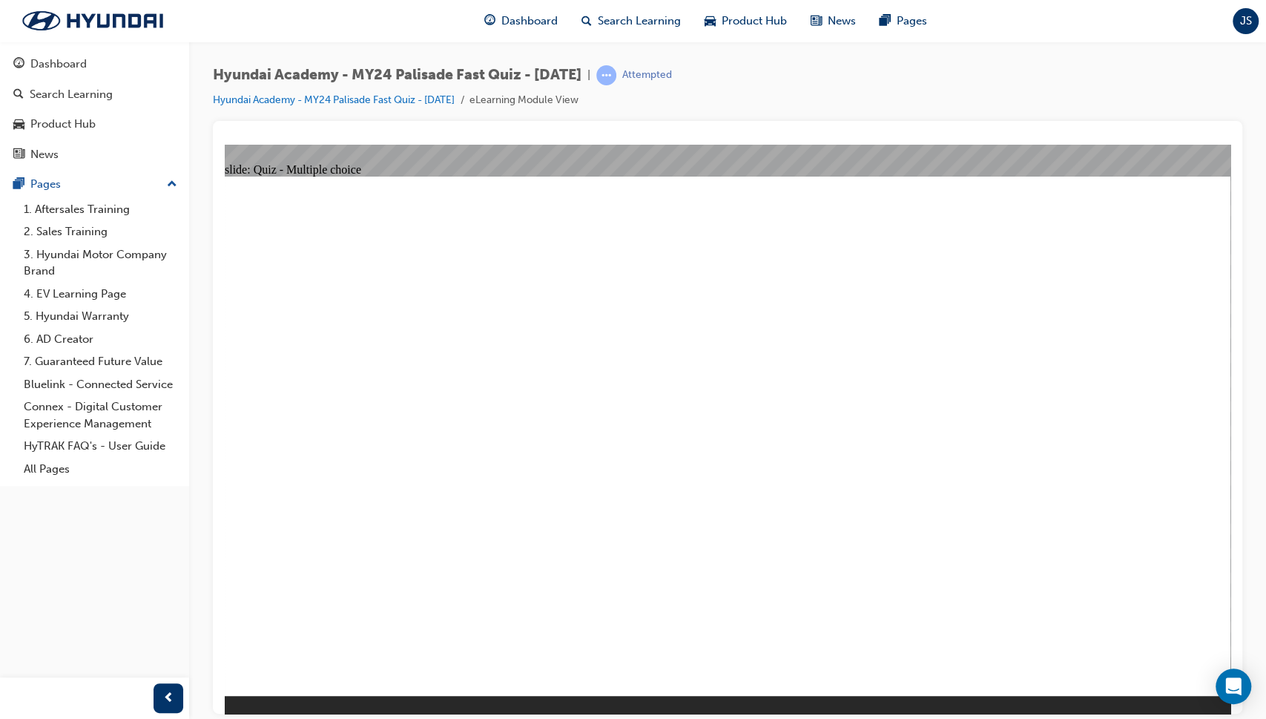
radio input "true"
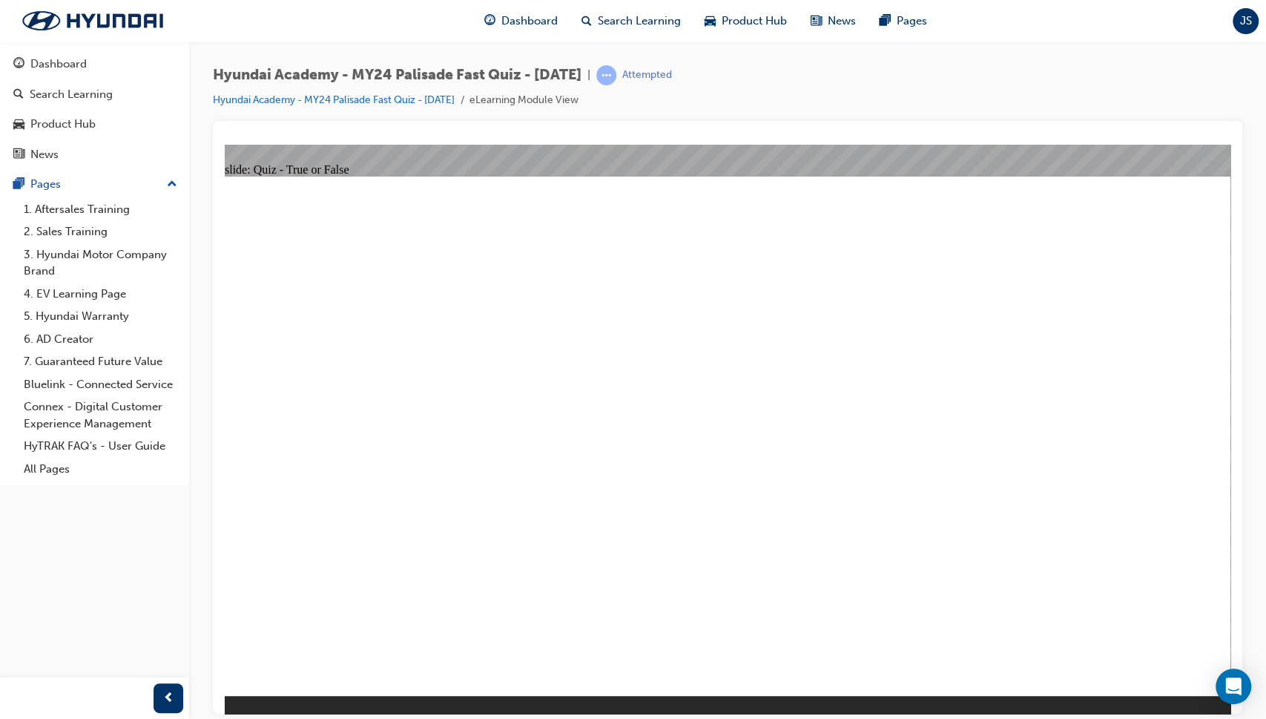
radio input "true"
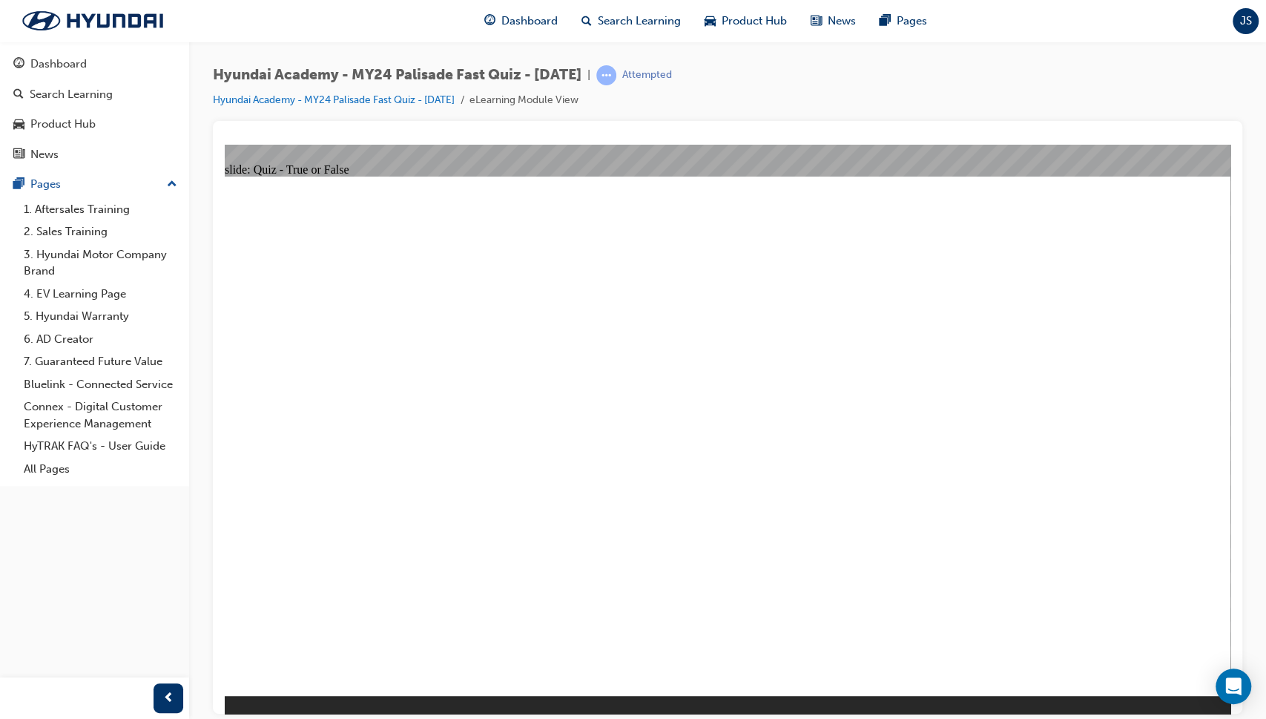
radio input "true"
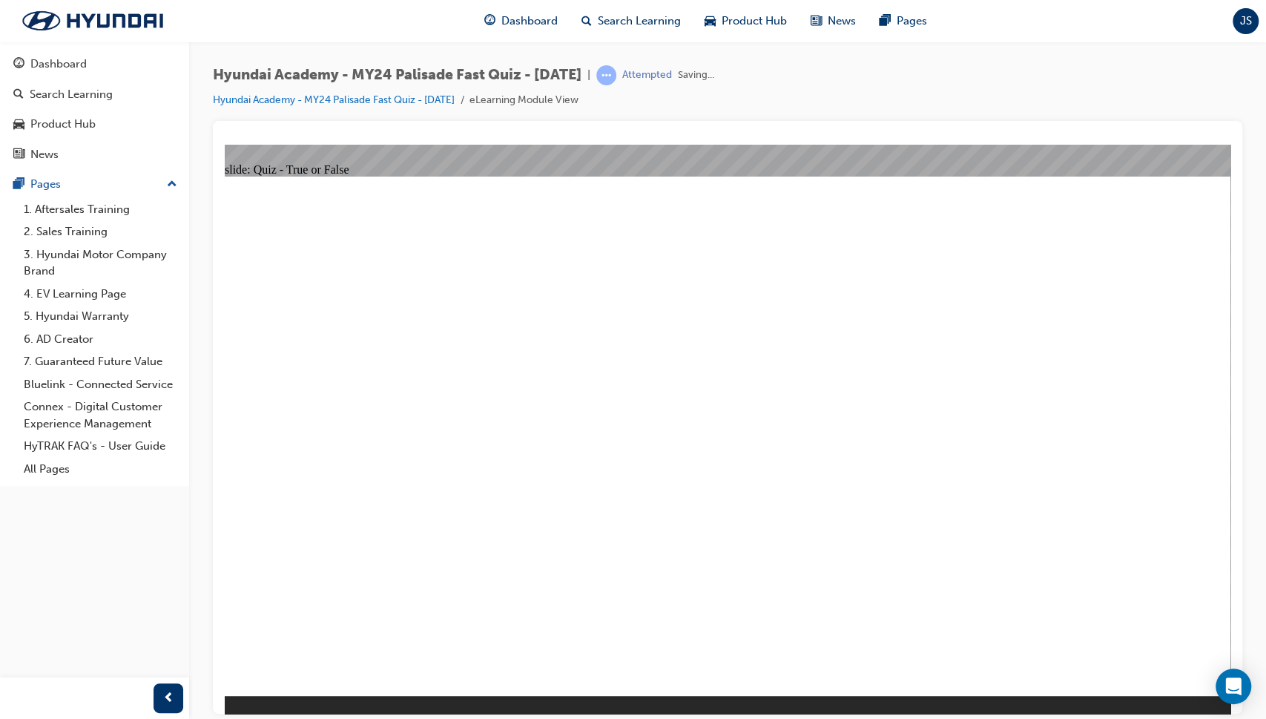
radio input "true"
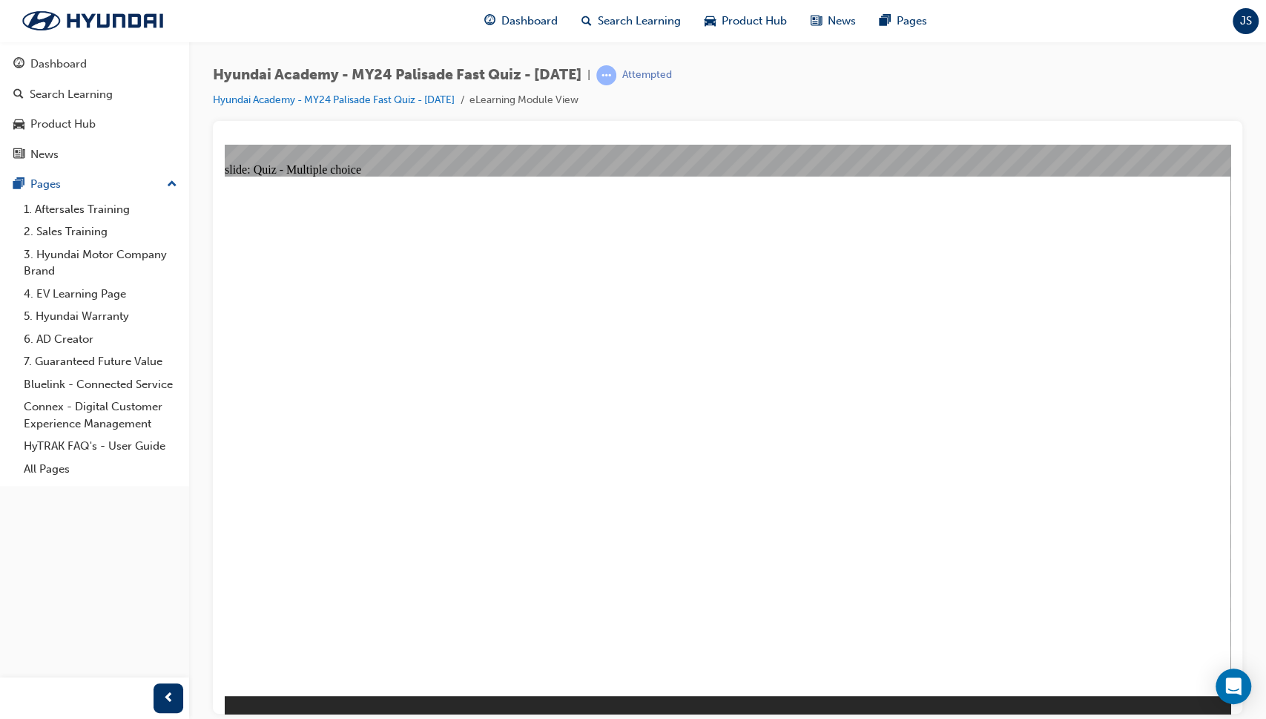
radio input "true"
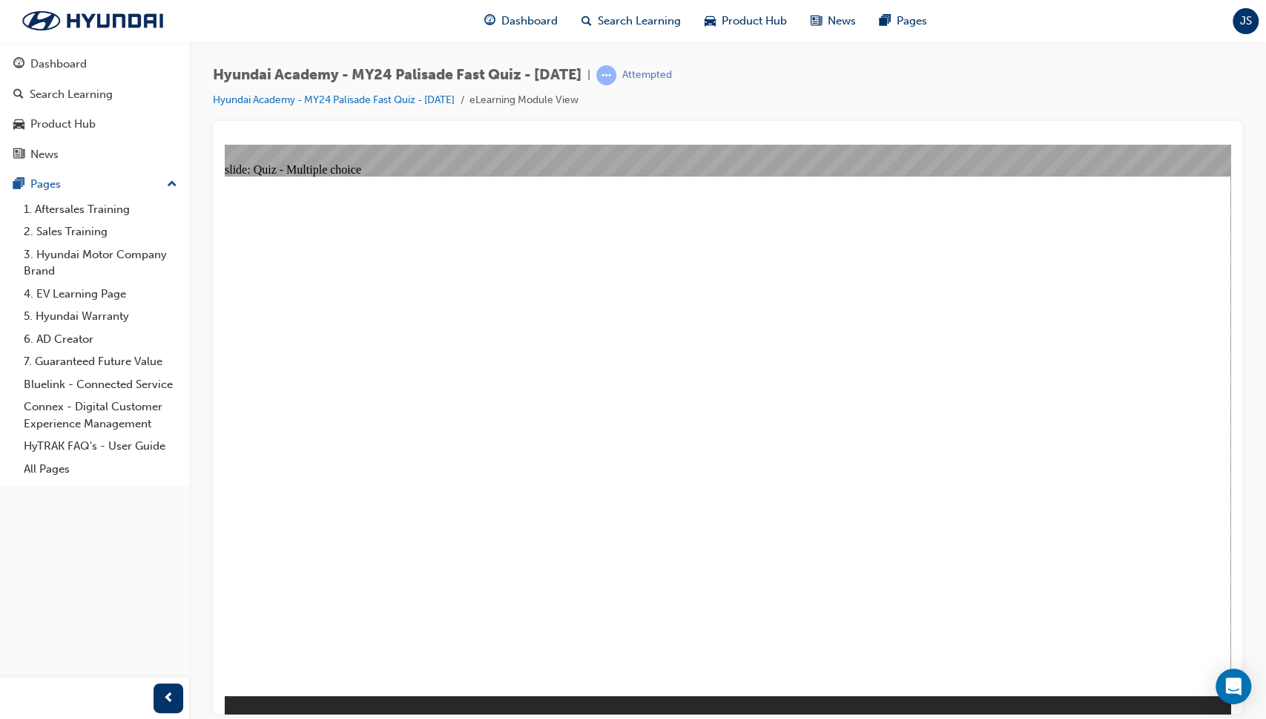
radio input "true"
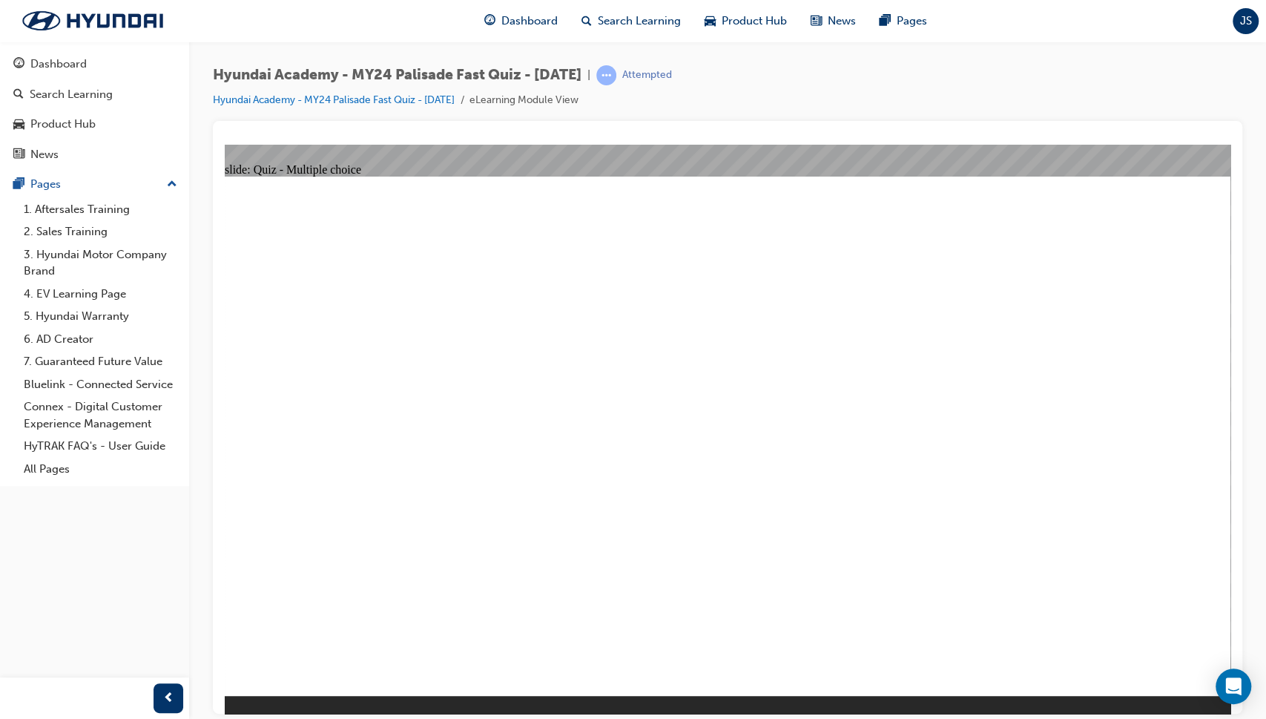
radio input "true"
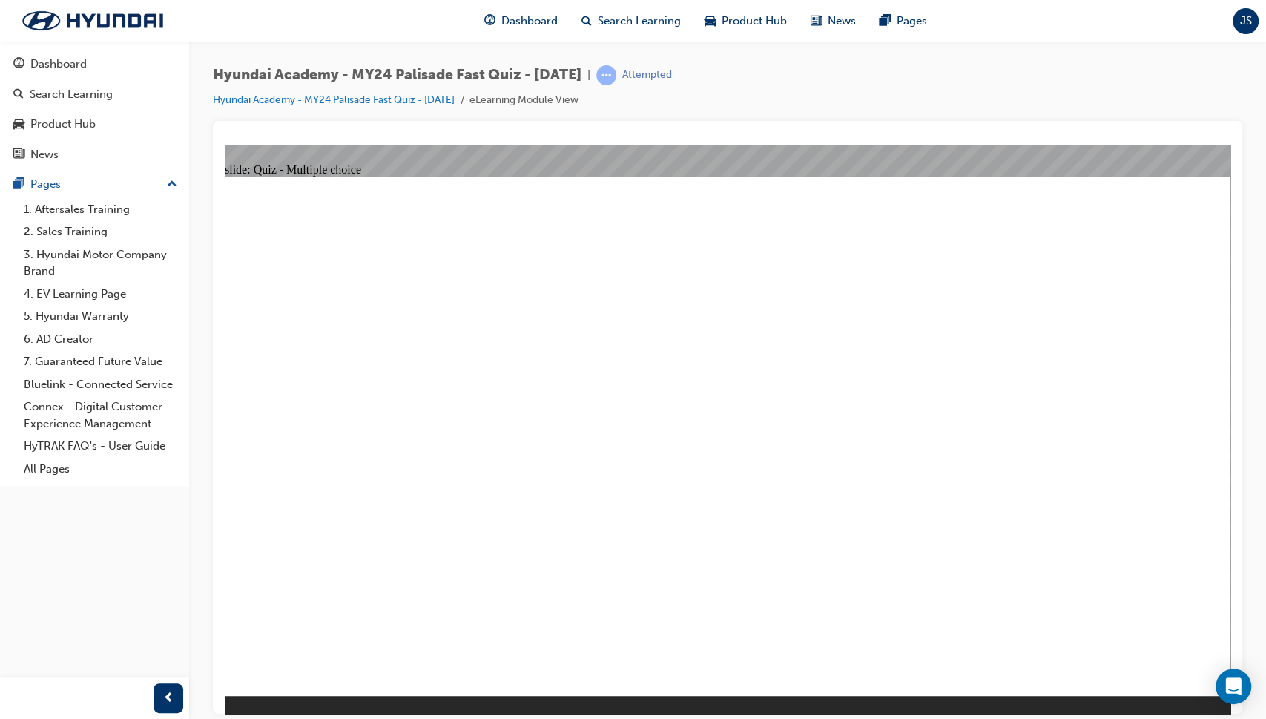
radio input "true"
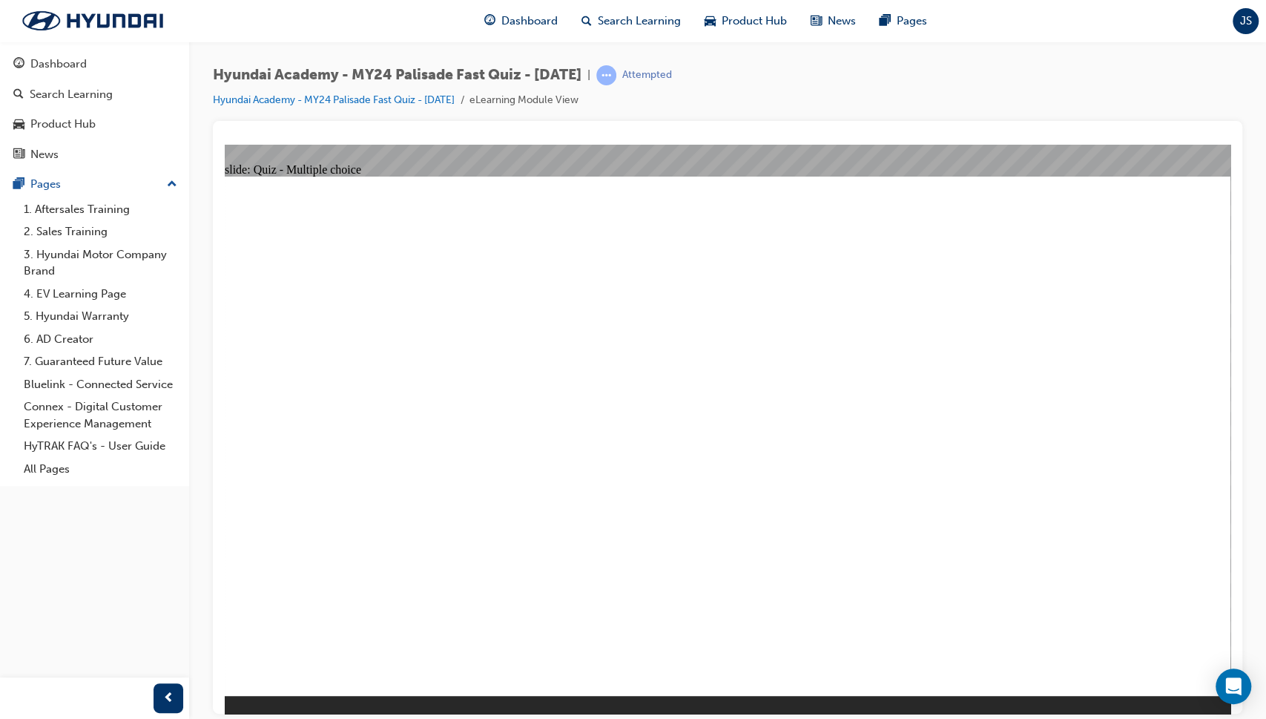
radio input "true"
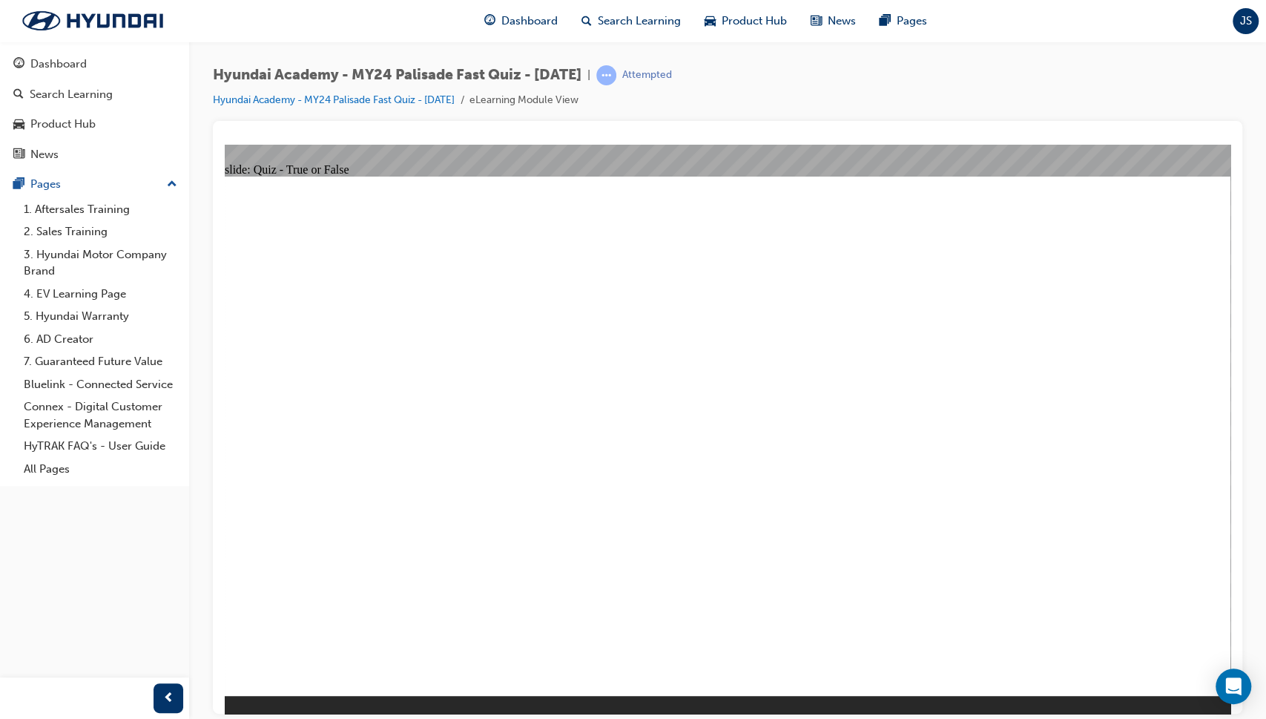
radio input "true"
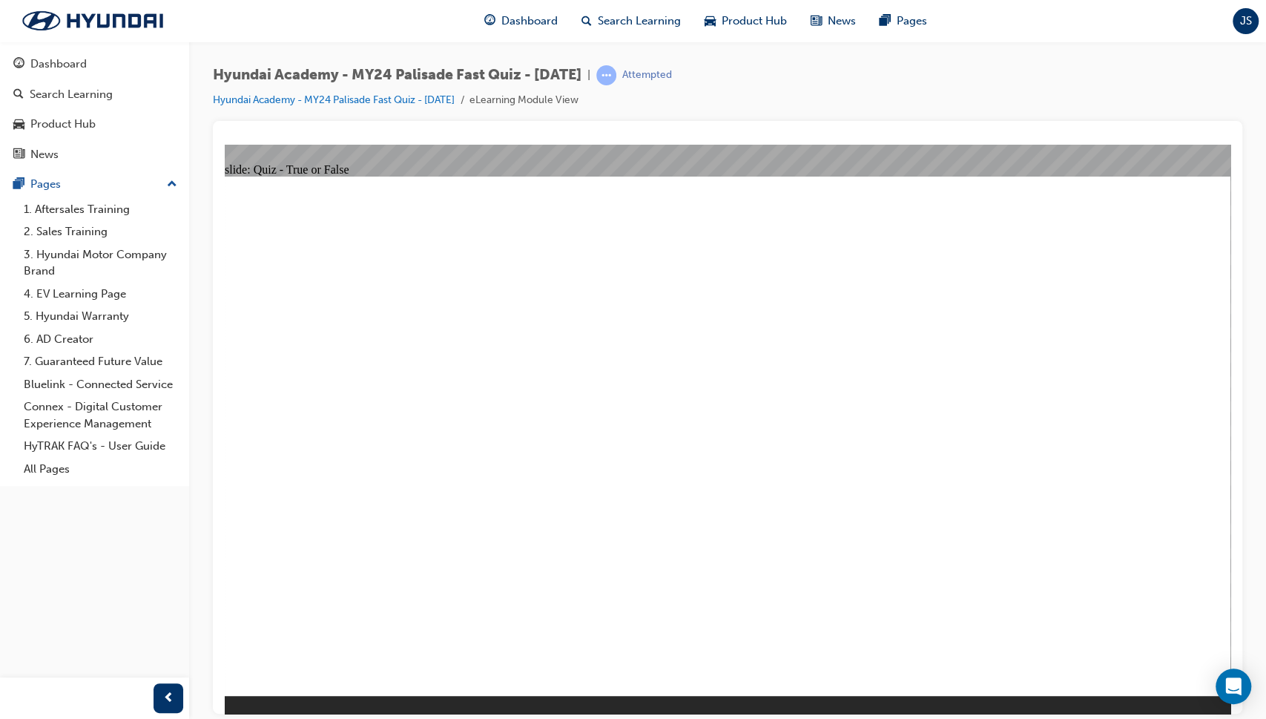
radio input "false"
radio input "true"
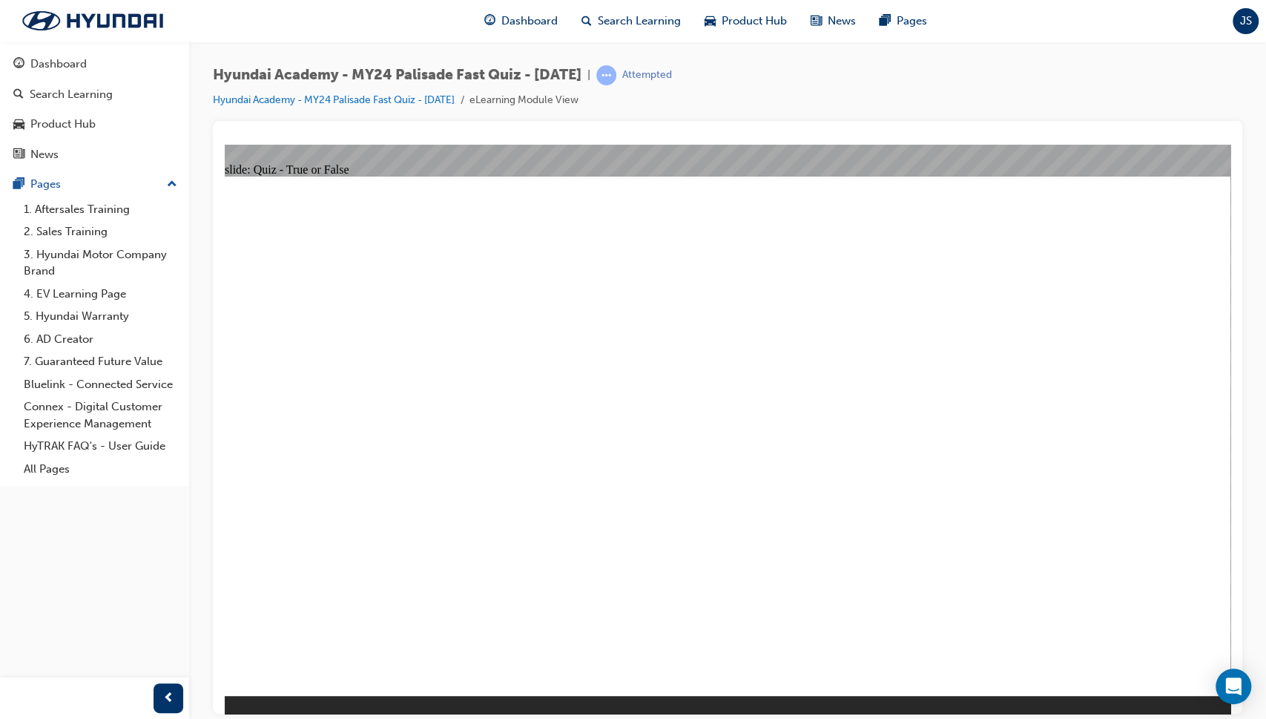
radio input "true"
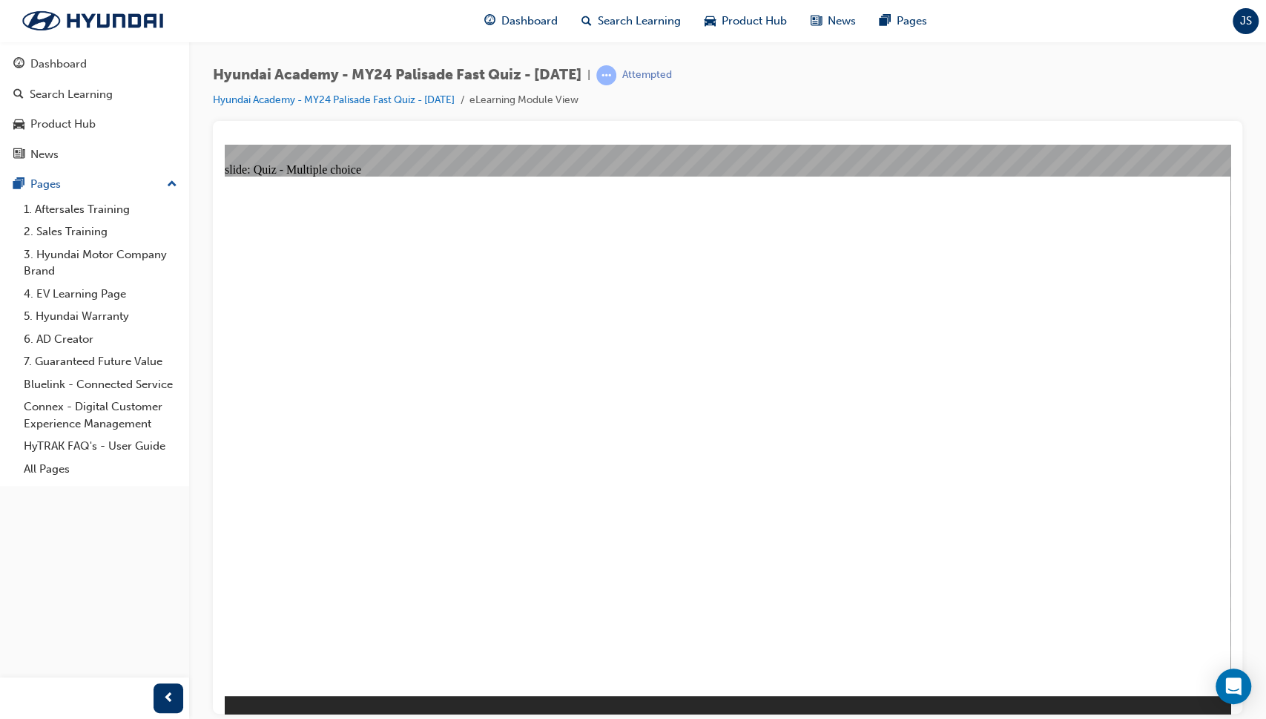
radio input "true"
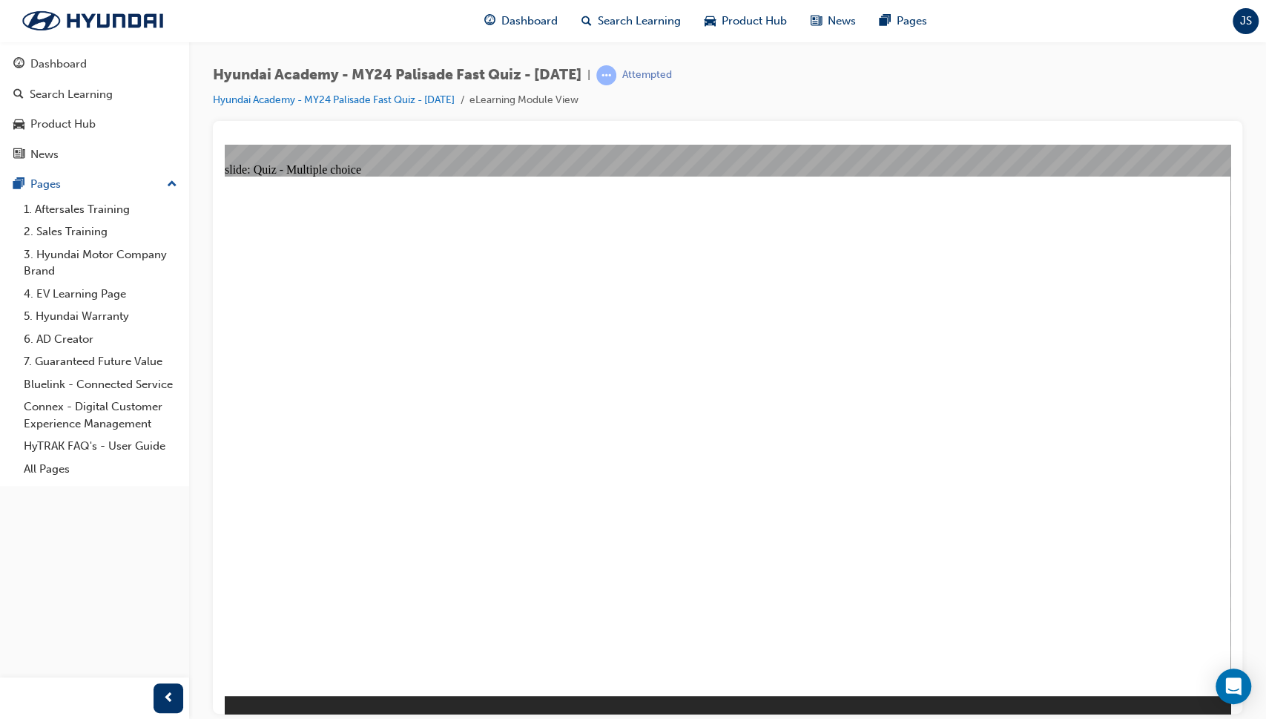
radio input "true"
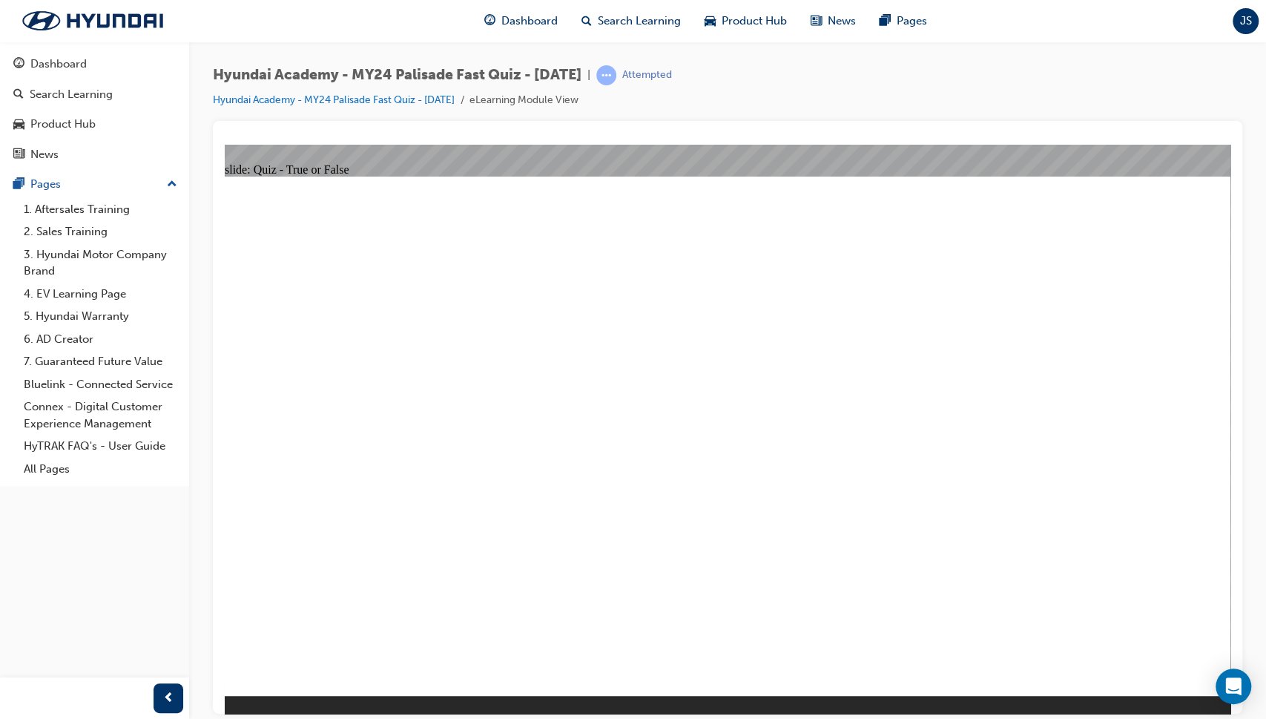
radio input "true"
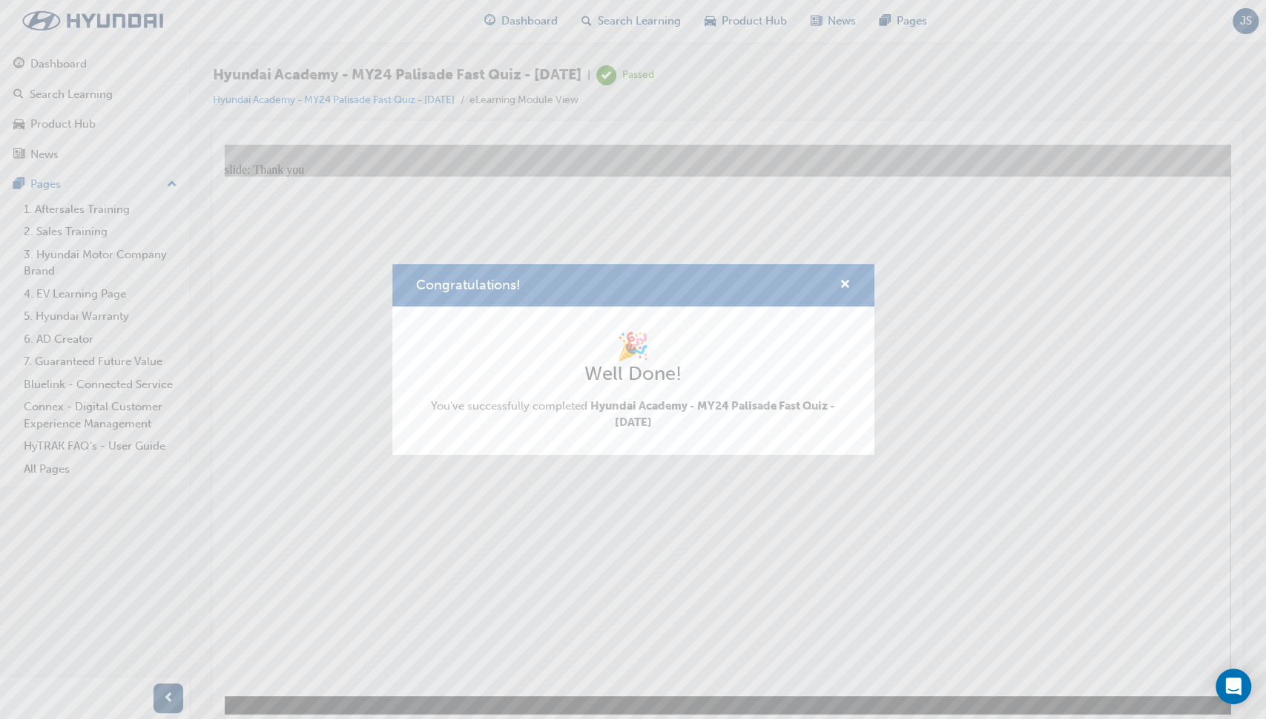
click at [749, 496] on div "Congratulations! 🎉 Well Done! You've successfully completed Hyundai Academy - M…" at bounding box center [633, 359] width 1266 height 719
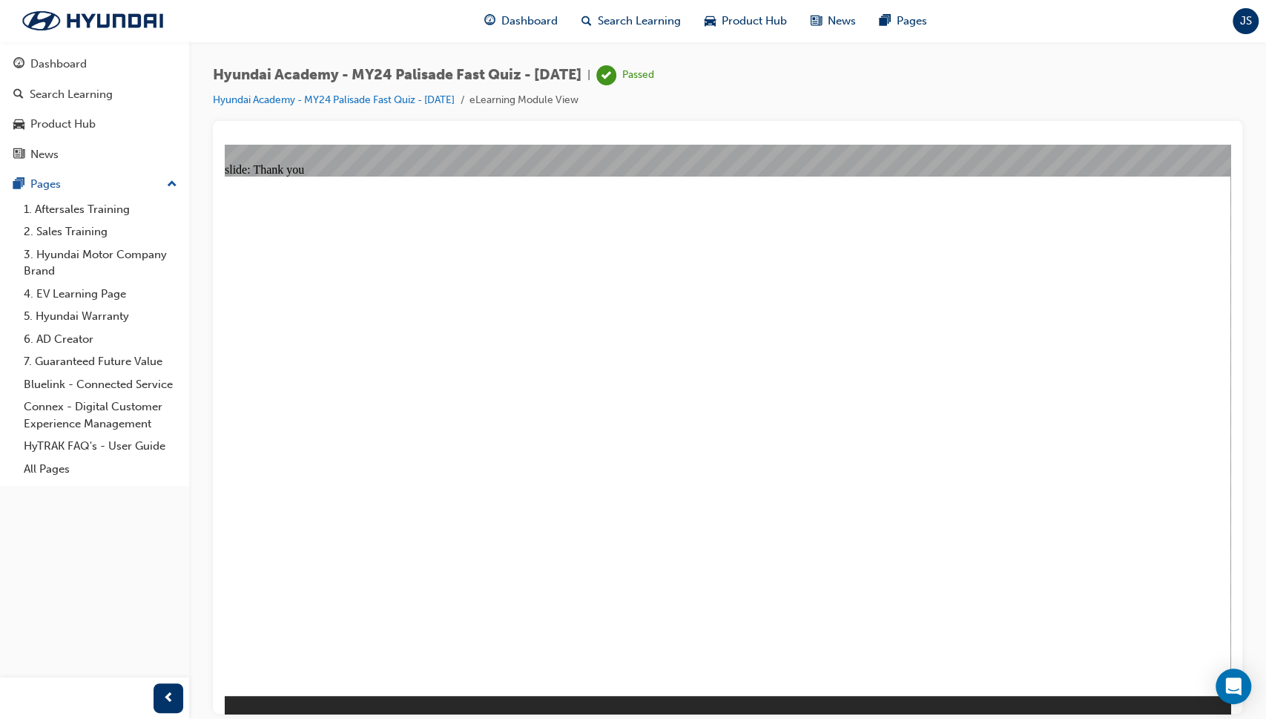
click at [51, 174] on button "Pages" at bounding box center [94, 184] width 177 height 27
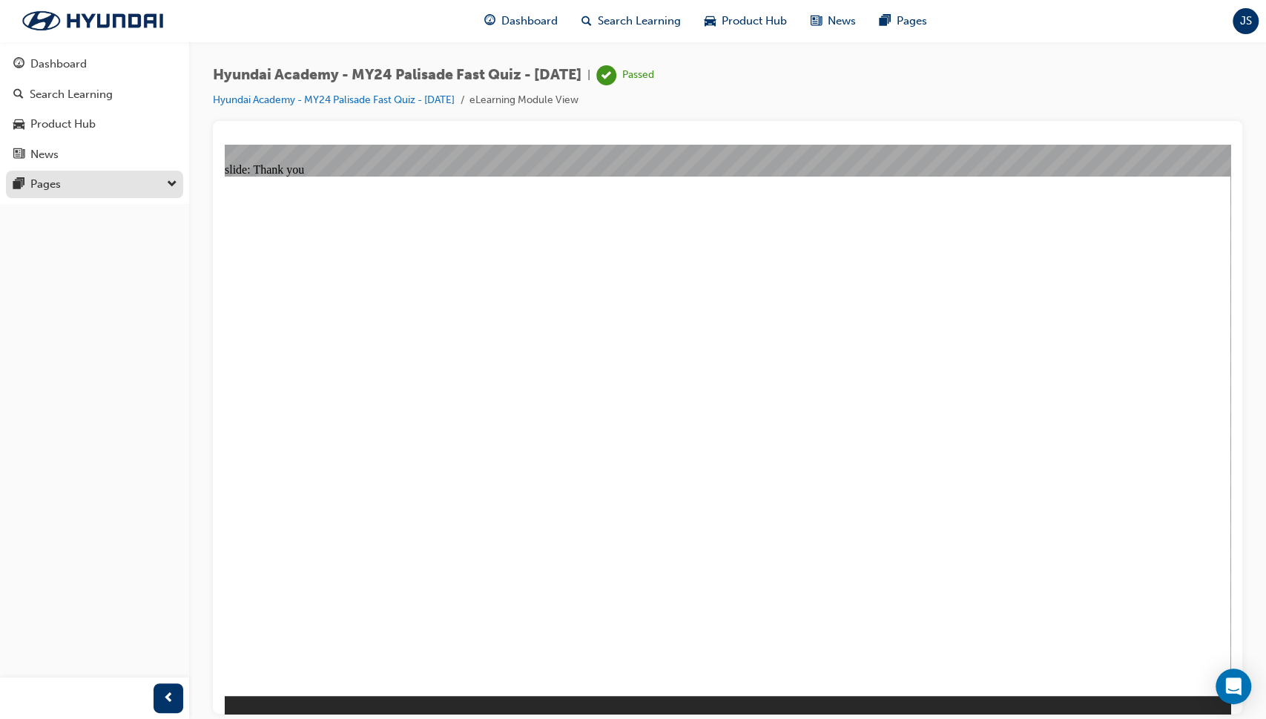
click at [56, 180] on div "Pages" at bounding box center [45, 184] width 30 height 17
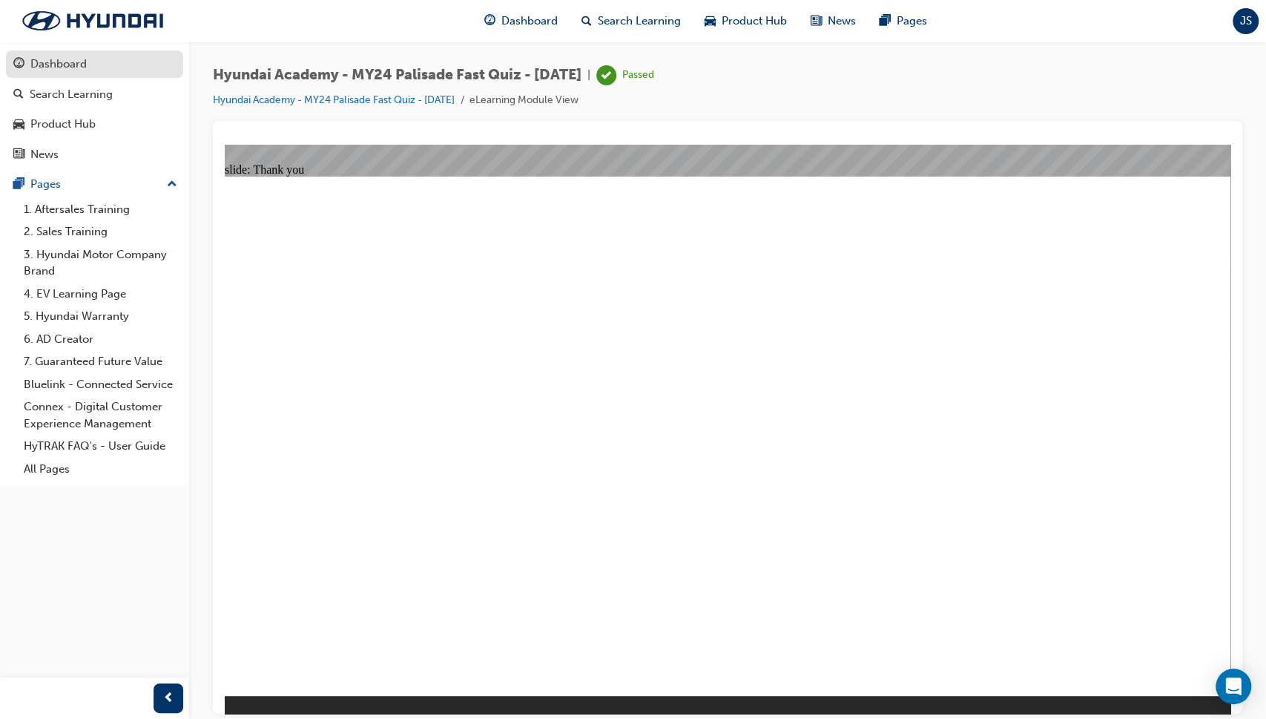
click at [93, 68] on div "Dashboard" at bounding box center [94, 64] width 162 height 19
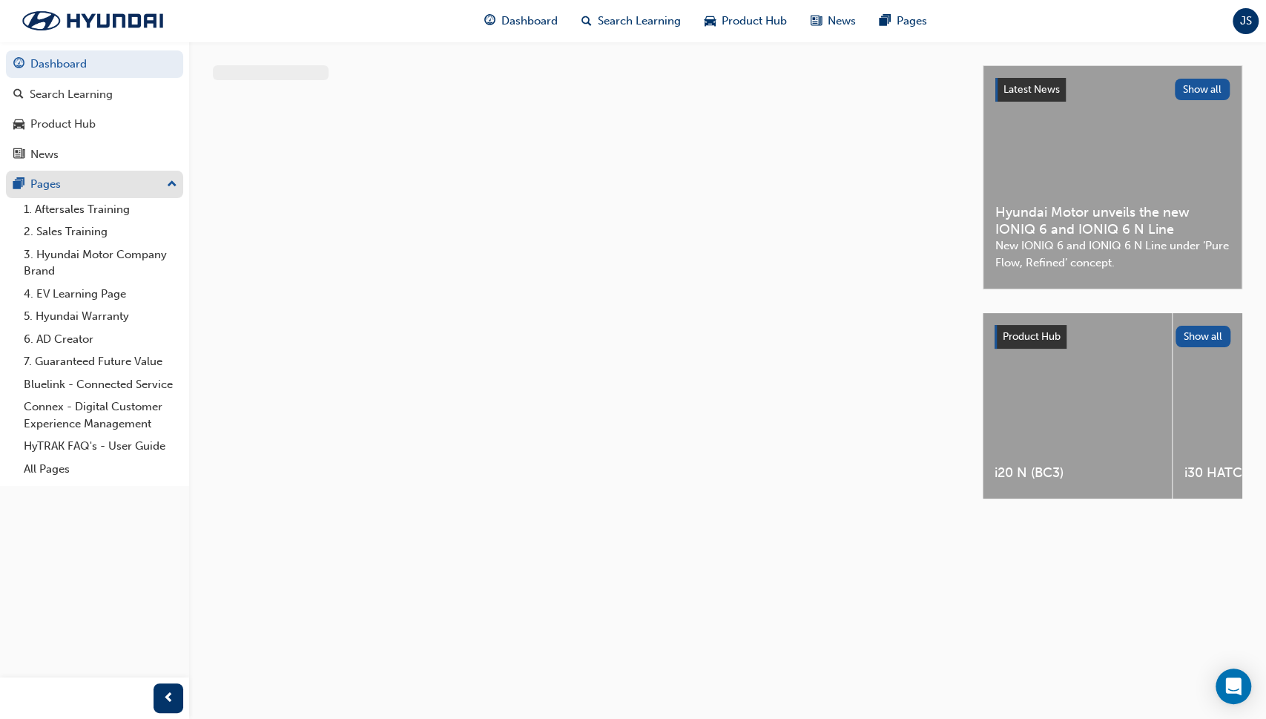
click at [126, 192] on div "Pages" at bounding box center [94, 184] width 162 height 19
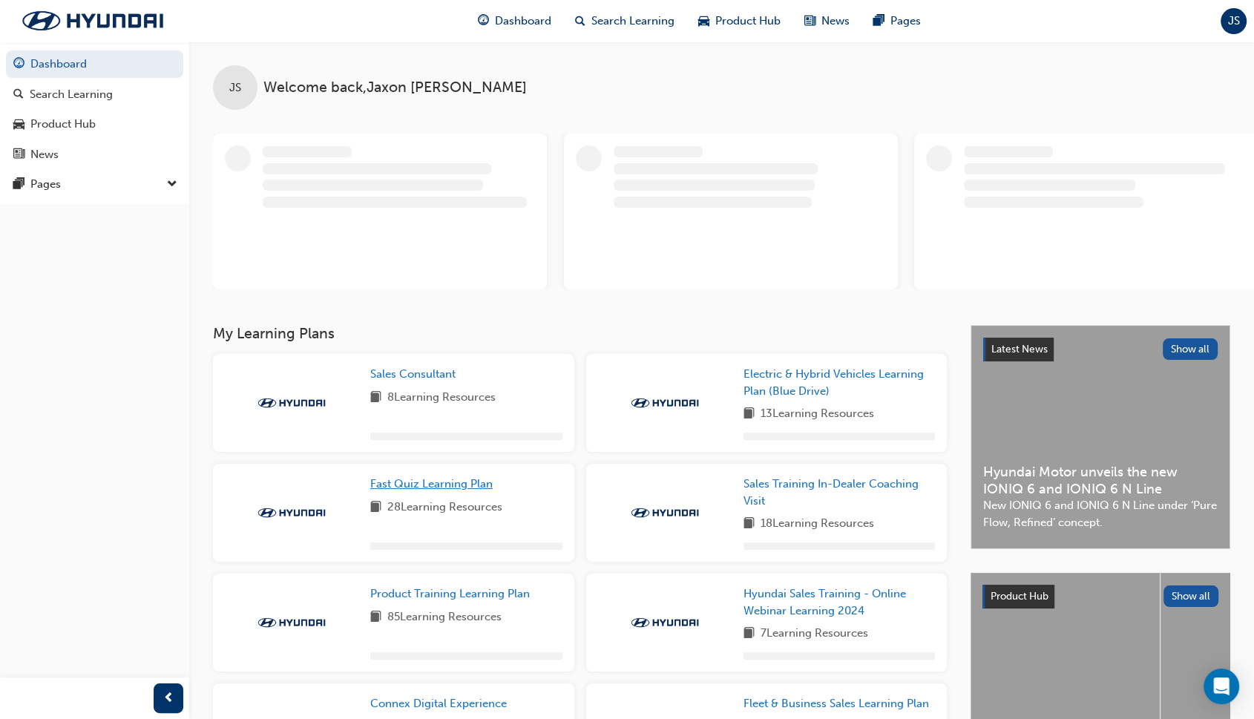
click at [462, 481] on span "Fast Quiz Learning Plan" at bounding box center [431, 483] width 122 height 13
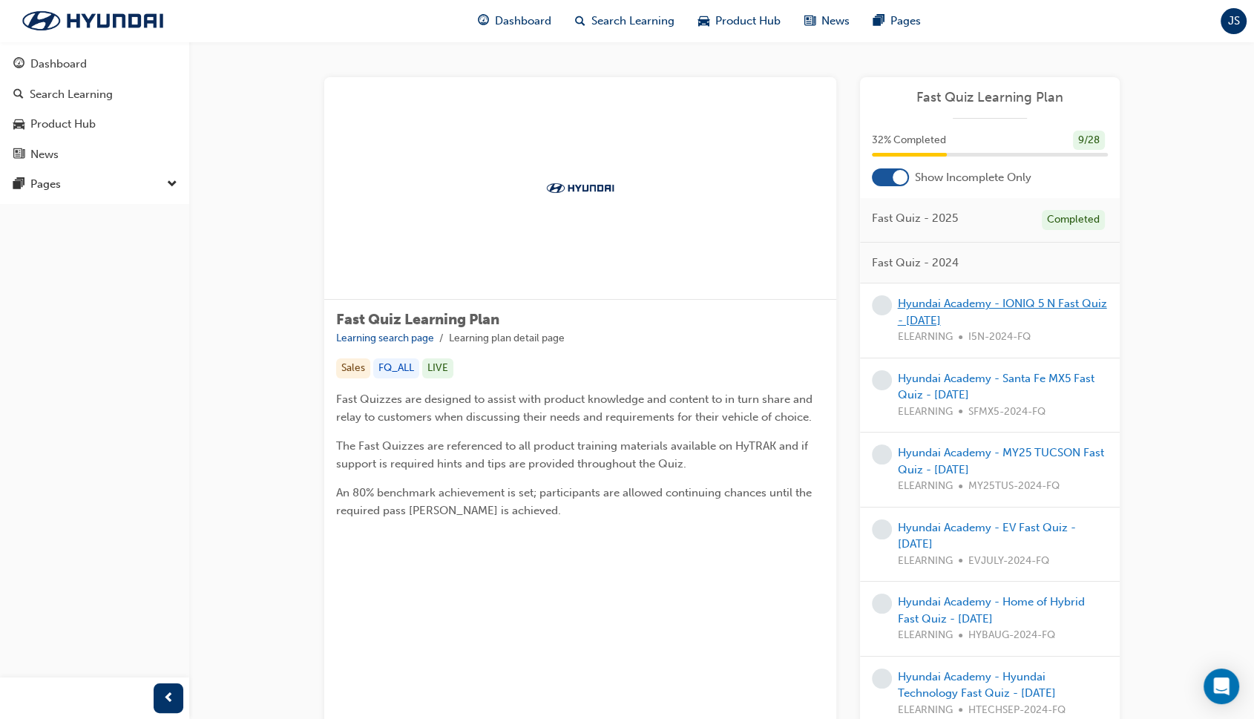
click at [967, 309] on link "Hyundai Academy - IONIQ 5 N Fast Quiz - [DATE]" at bounding box center [1002, 312] width 209 height 30
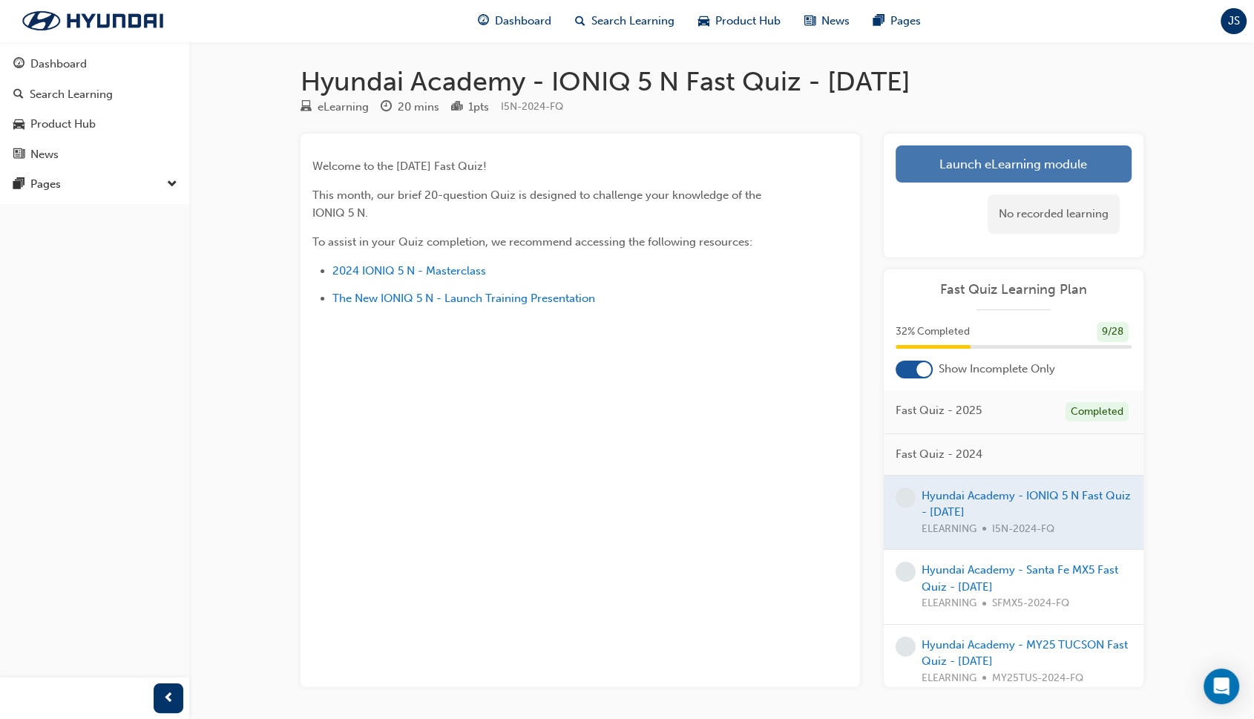
click at [961, 150] on link "Launch eLearning module" at bounding box center [1013, 163] width 236 height 37
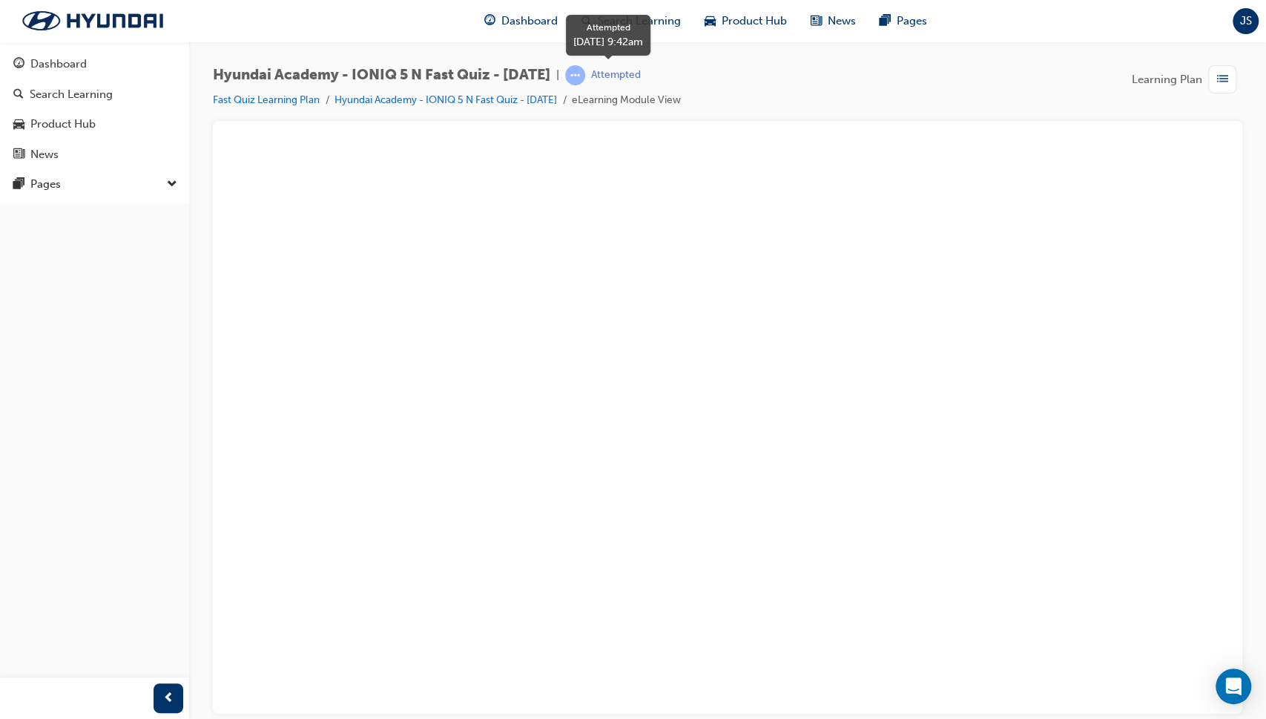
click at [585, 79] on span "learningRecordVerb_ATTEMPT-icon" at bounding box center [575, 75] width 20 height 20
click at [585, 73] on span "learningRecordVerb_ATTEMPT-icon" at bounding box center [575, 75] width 20 height 20
click at [360, 95] on link "Hyundai Academy - IONIQ 5 N Fast Quiz - [DATE]" at bounding box center [446, 99] width 223 height 13
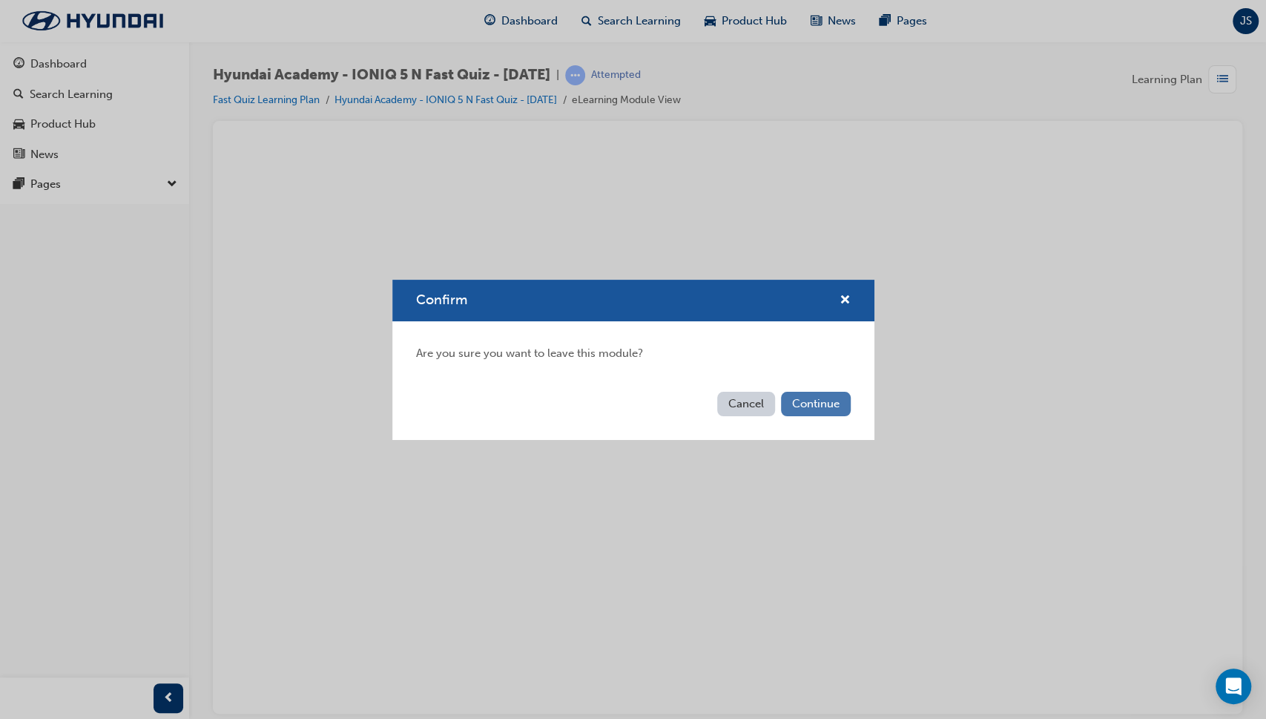
click at [797, 394] on button "Continue" at bounding box center [816, 404] width 70 height 24
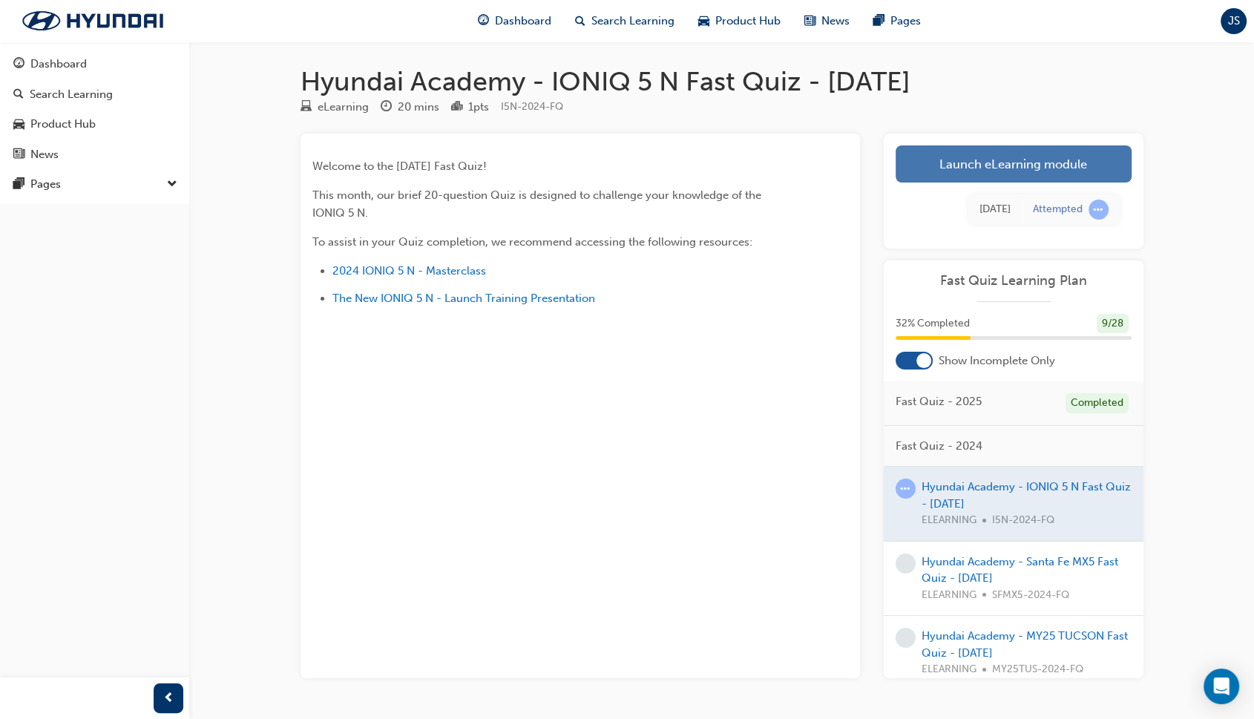
click at [981, 179] on link "Launch eLearning module" at bounding box center [1013, 163] width 236 height 37
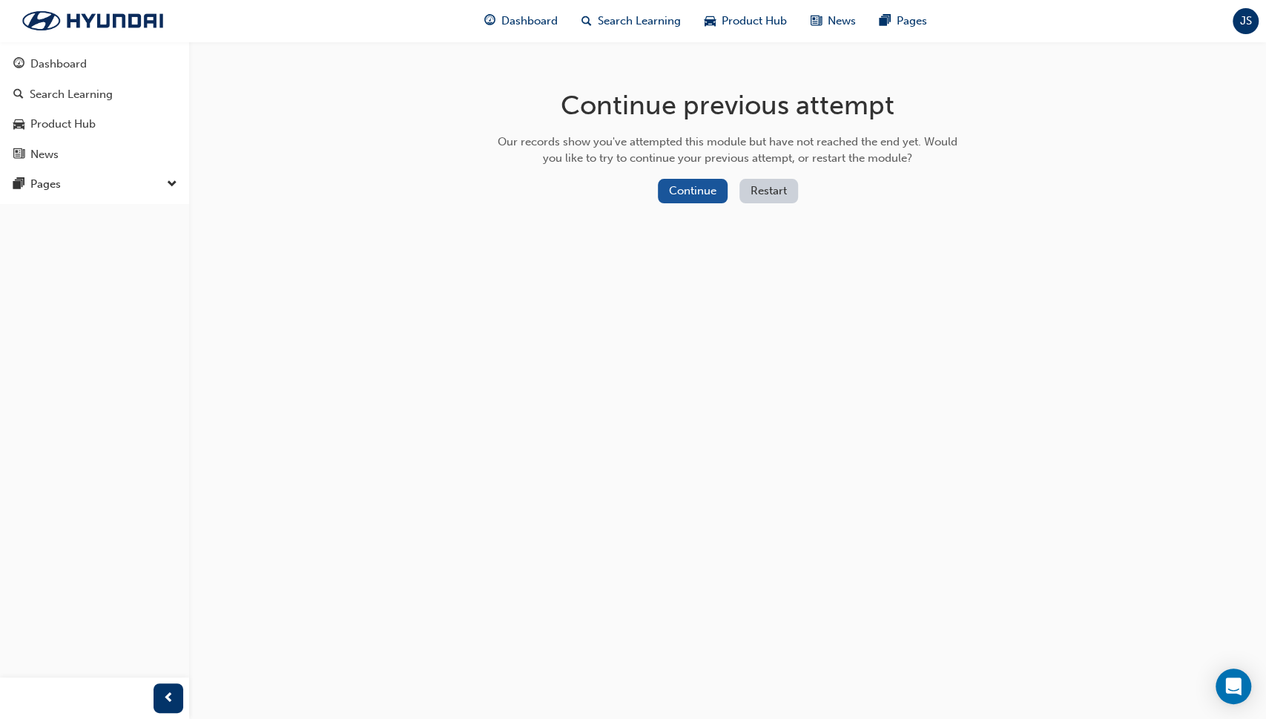
click at [768, 188] on button "Restart" at bounding box center [769, 191] width 59 height 24
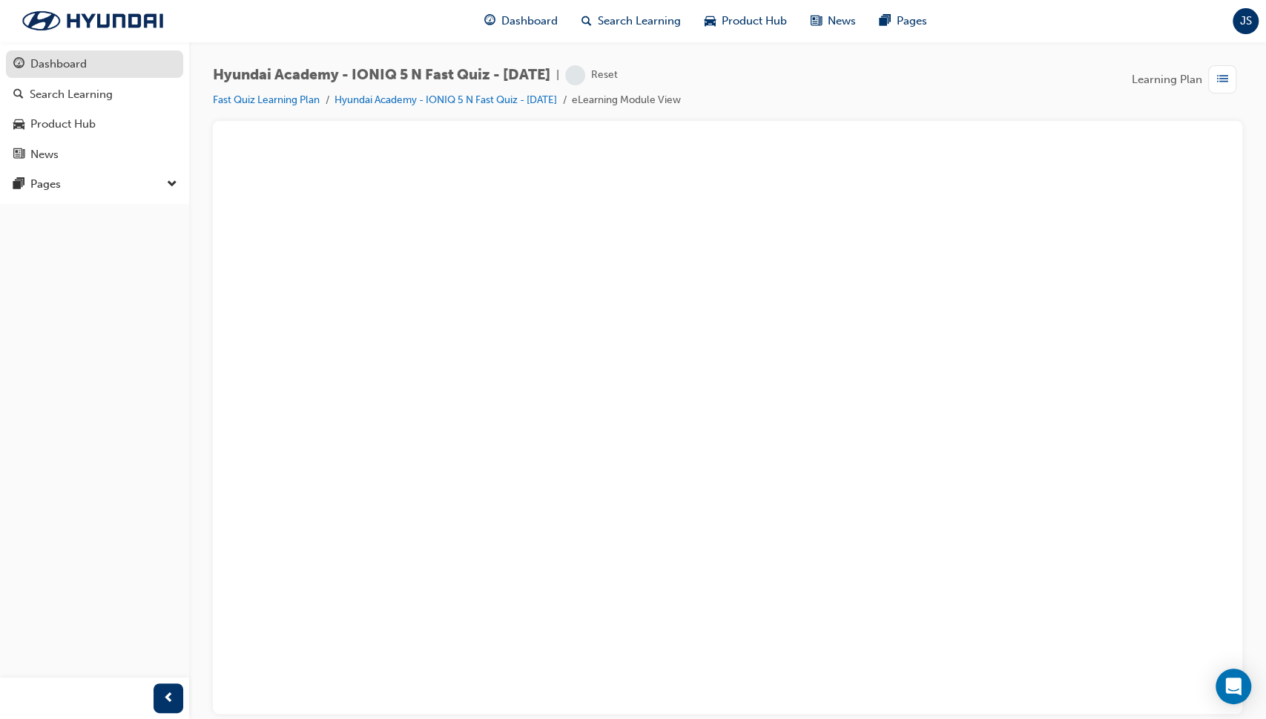
click at [73, 68] on div "Dashboard" at bounding box center [58, 64] width 56 height 17
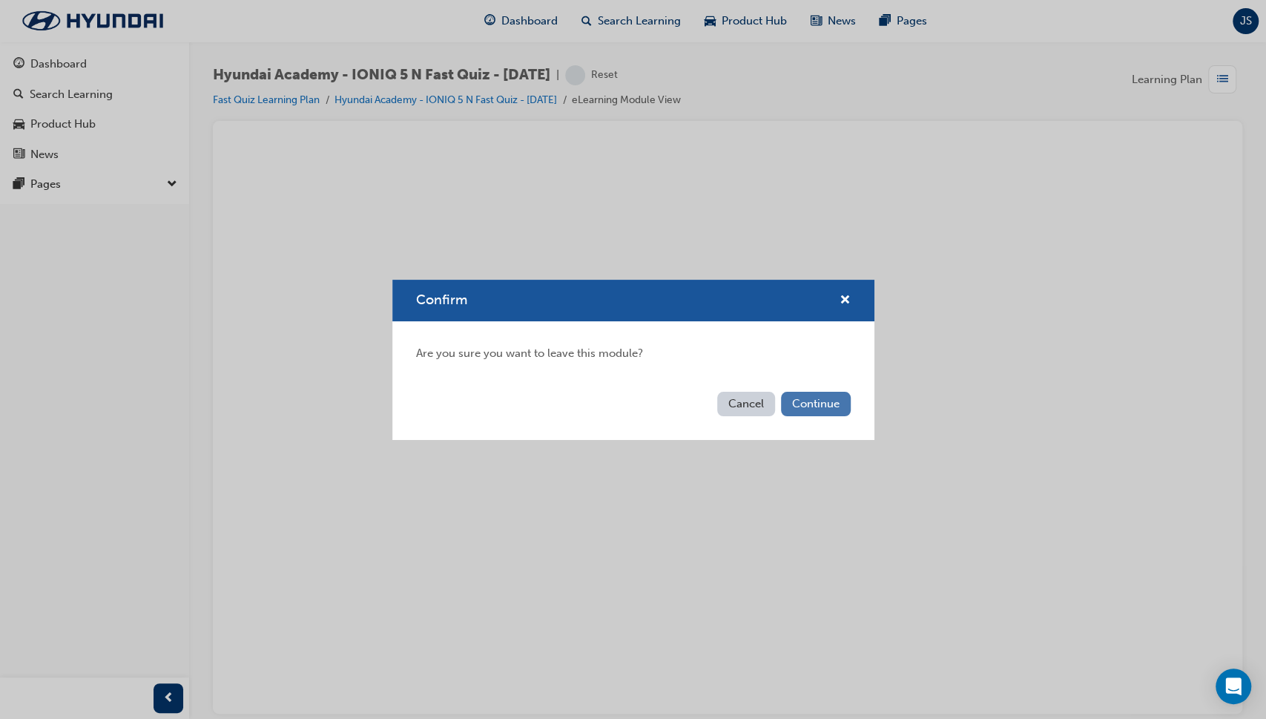
click at [818, 399] on button "Continue" at bounding box center [816, 404] width 70 height 24
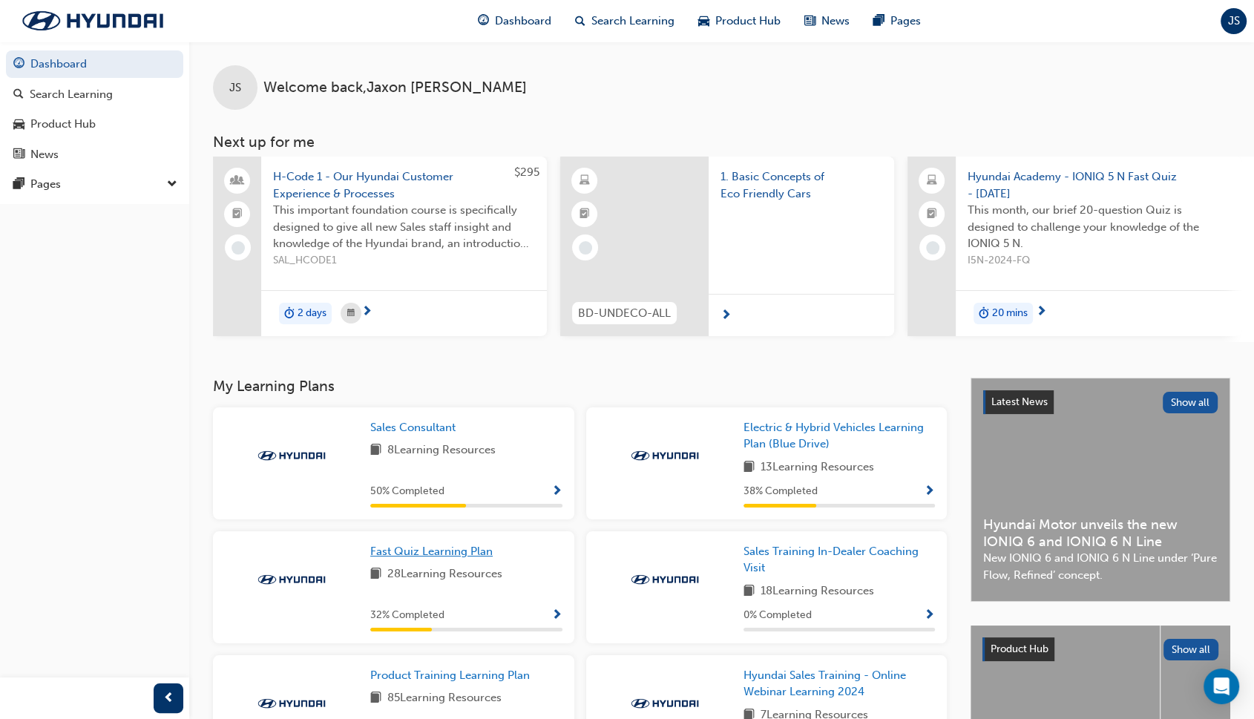
click at [457, 558] on span "Fast Quiz Learning Plan" at bounding box center [431, 550] width 122 height 13
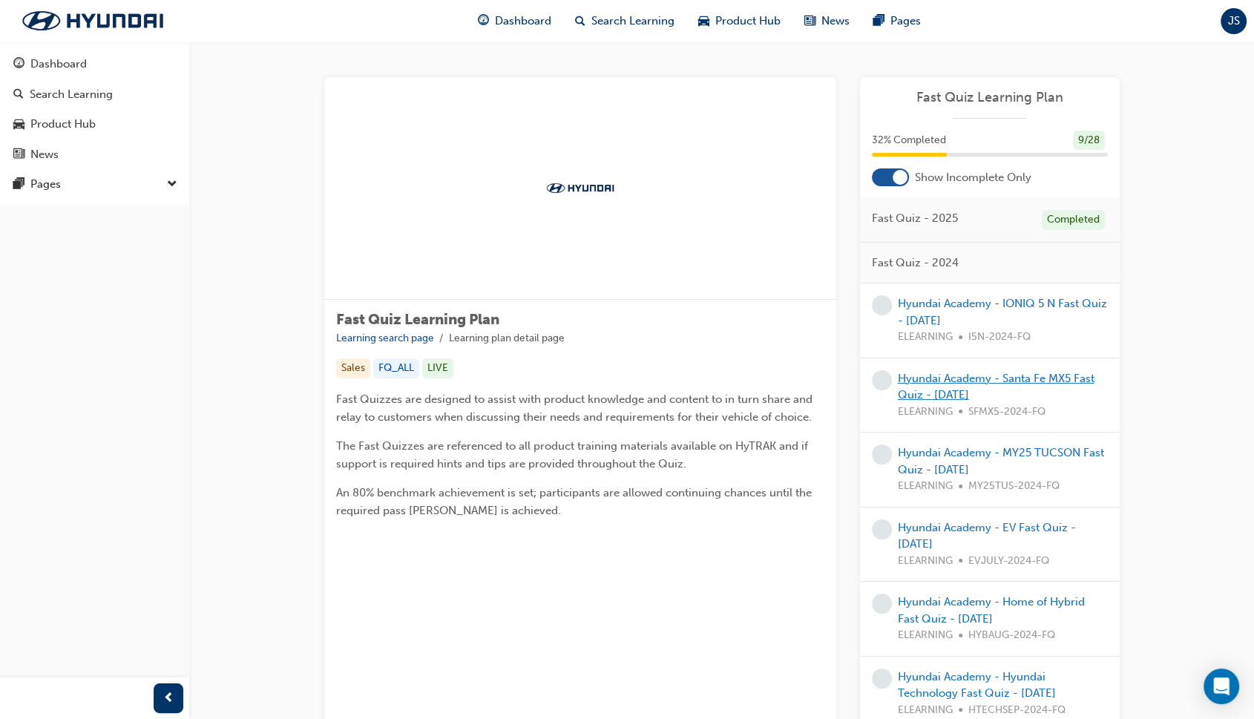
click at [1021, 375] on link "Hyundai Academy - Santa Fe MX5 Fast Quiz - [DATE]" at bounding box center [996, 387] width 197 height 30
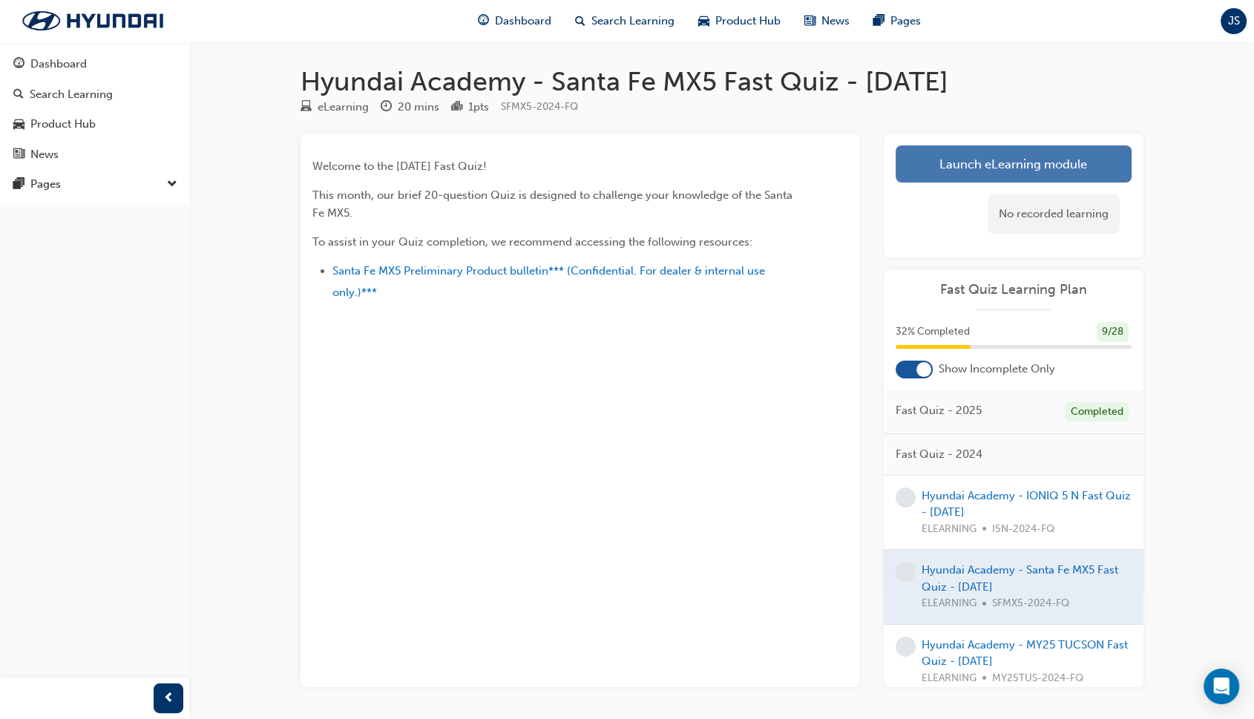
click at [981, 180] on link "Launch eLearning module" at bounding box center [1013, 163] width 236 height 37
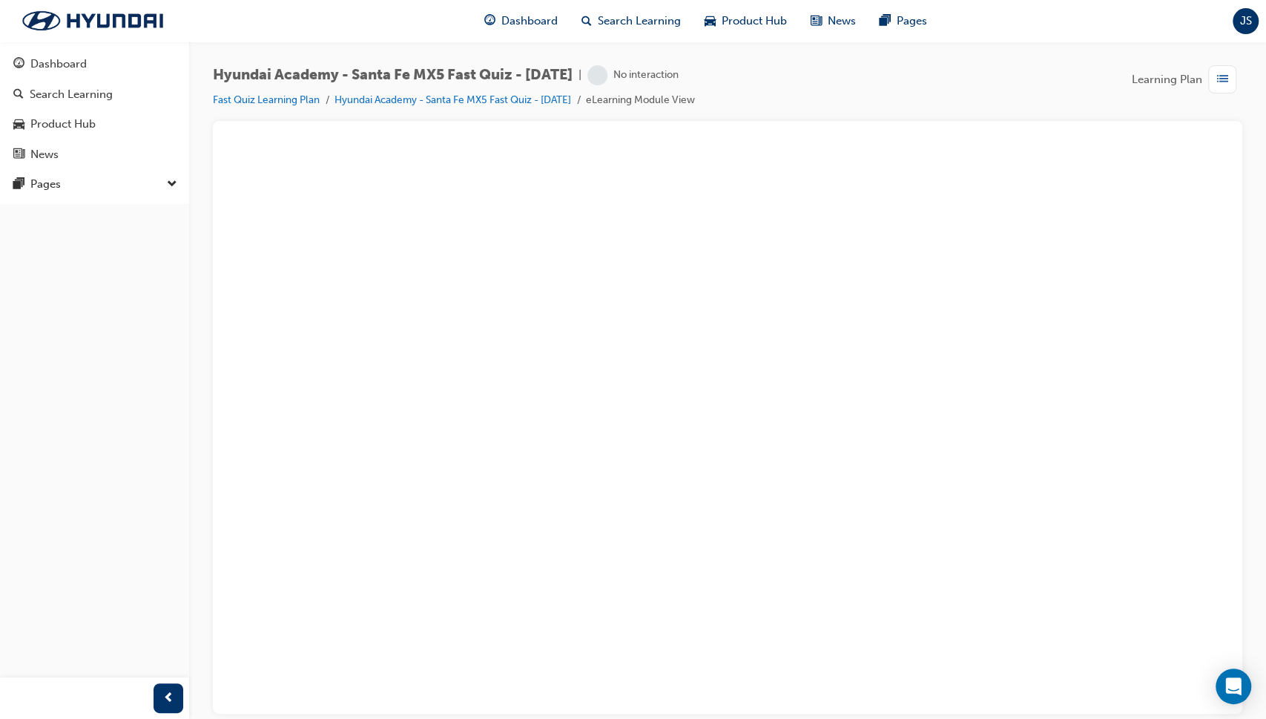
click at [385, 133] on div at bounding box center [728, 139] width 1006 height 12
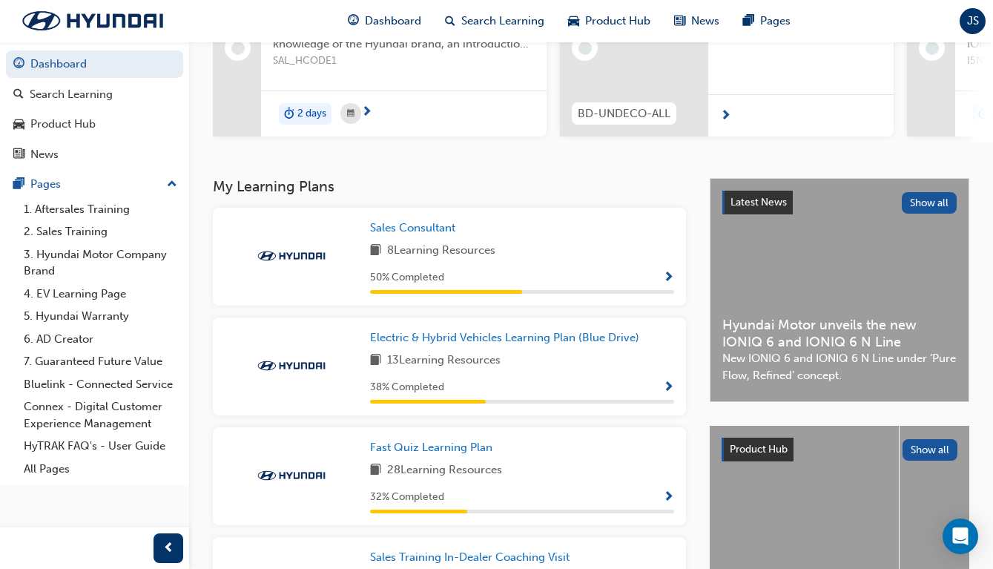
scroll to position [216, 0]
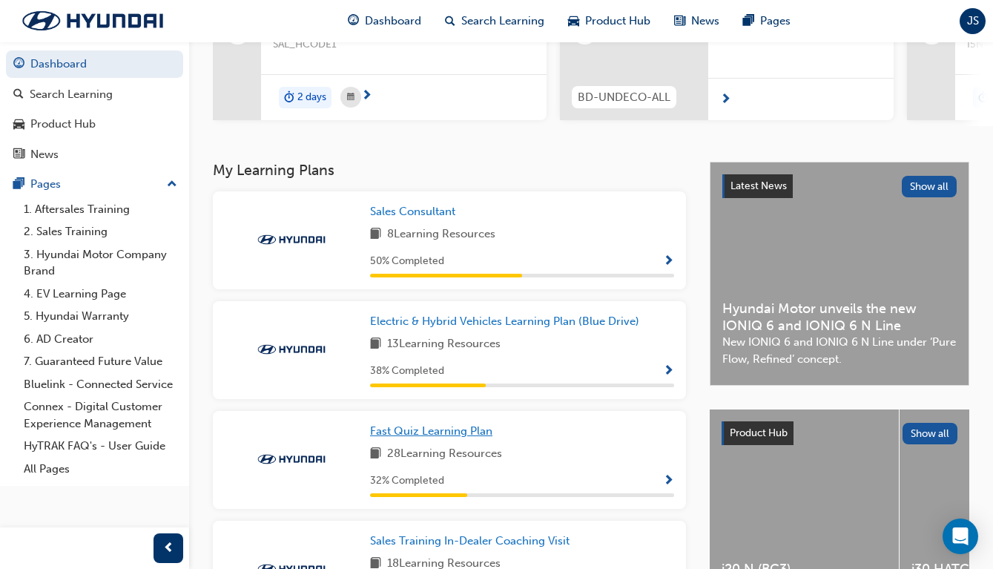
click at [434, 438] on span "Fast Quiz Learning Plan" at bounding box center [431, 430] width 122 height 13
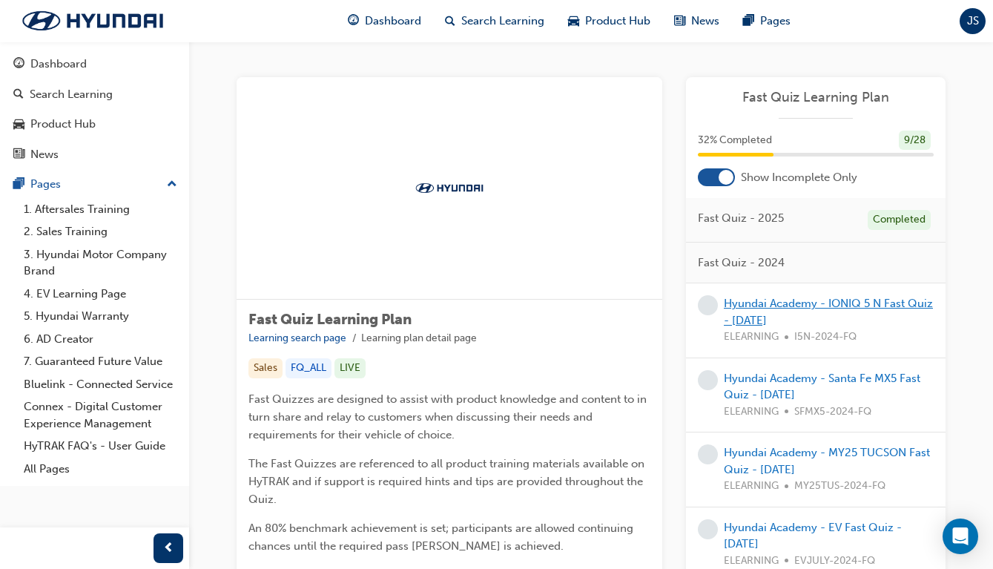
click at [780, 302] on link "Hyundai Academy - IONIQ 5 N Fast Quiz - [DATE]" at bounding box center [828, 312] width 209 height 30
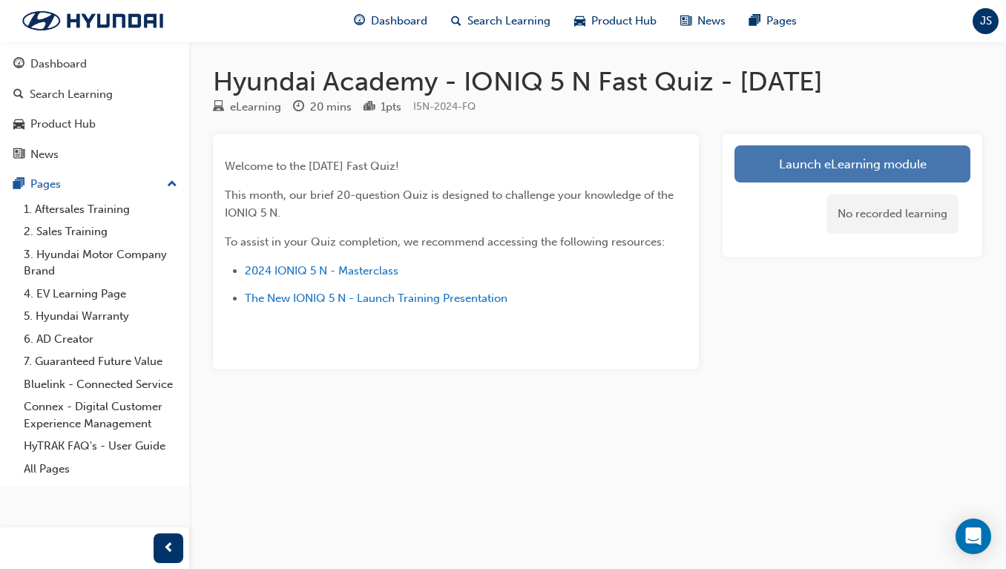
click at [852, 146] on link "Launch eLearning module" at bounding box center [852, 163] width 236 height 37
